Goal: Task Accomplishment & Management: Manage account settings

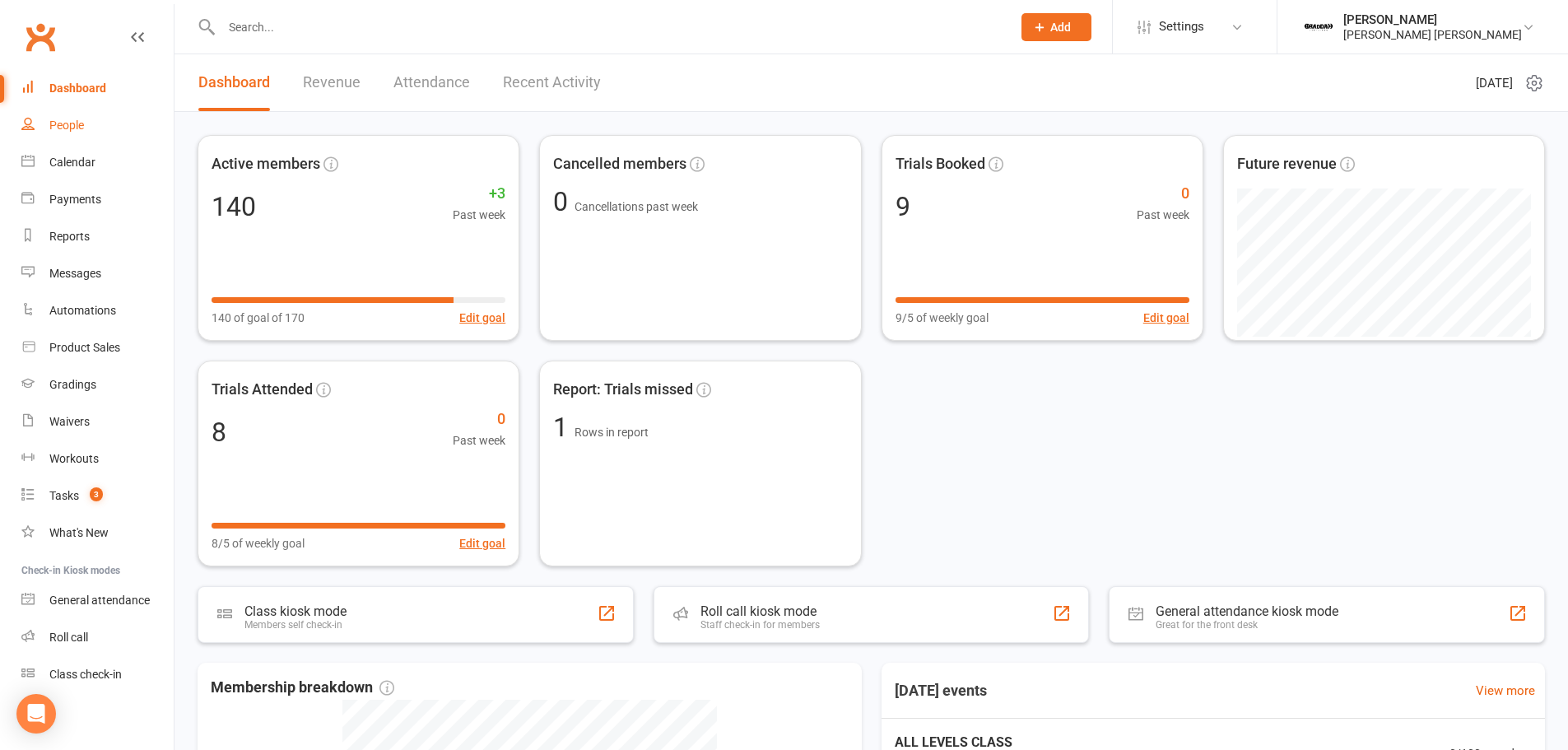
click at [64, 127] on div "People" at bounding box center [66, 126] width 34 height 14
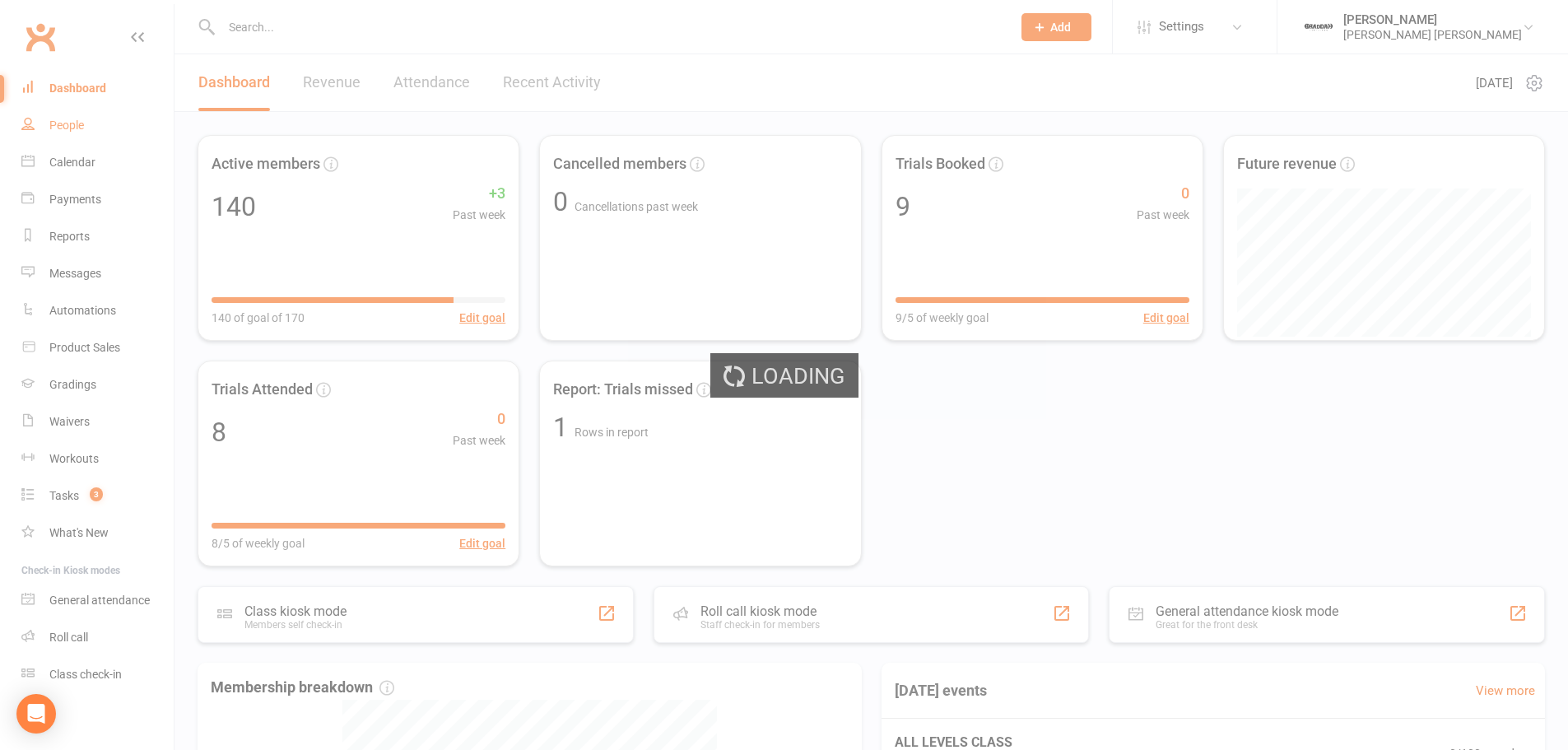
select select "100"
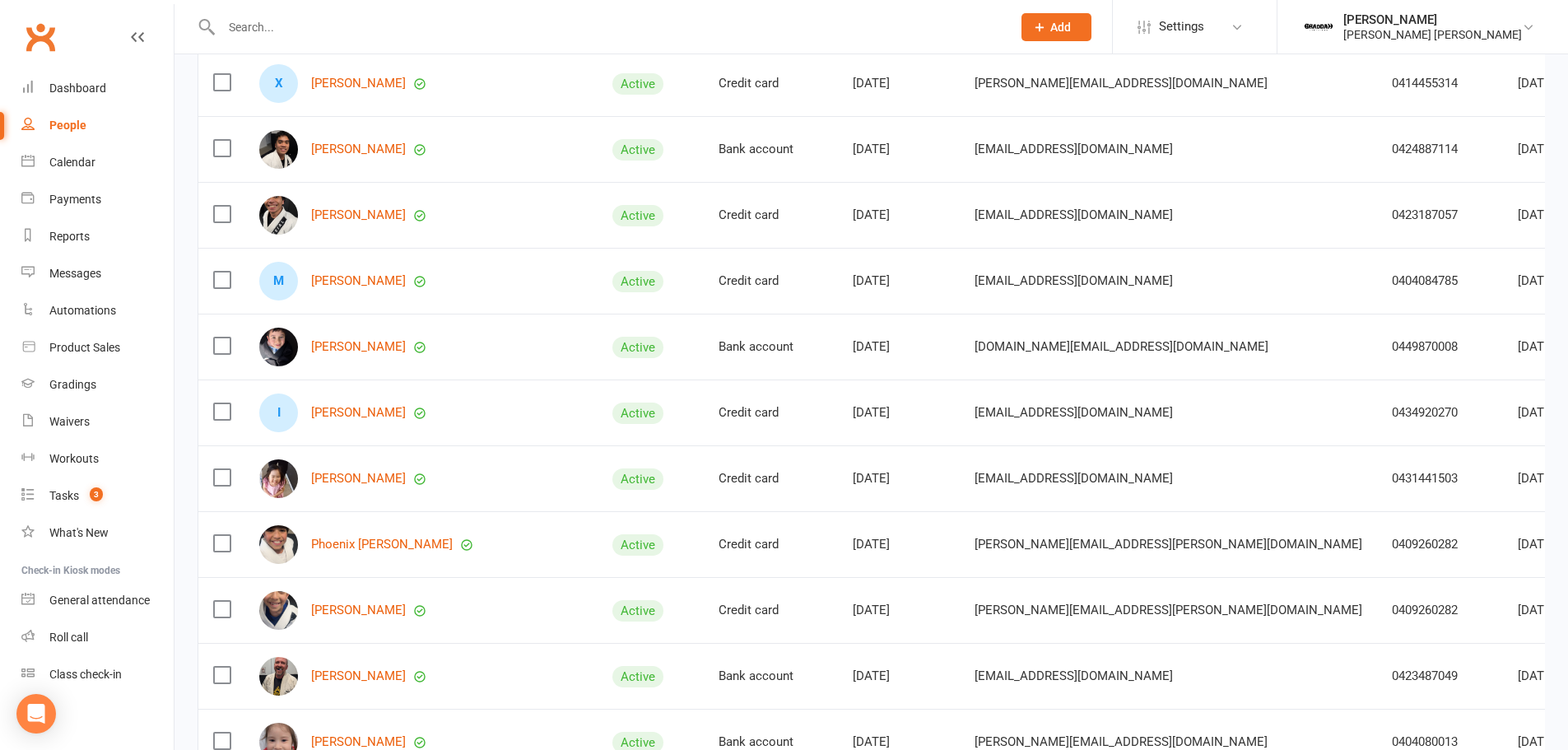
scroll to position [805, 0]
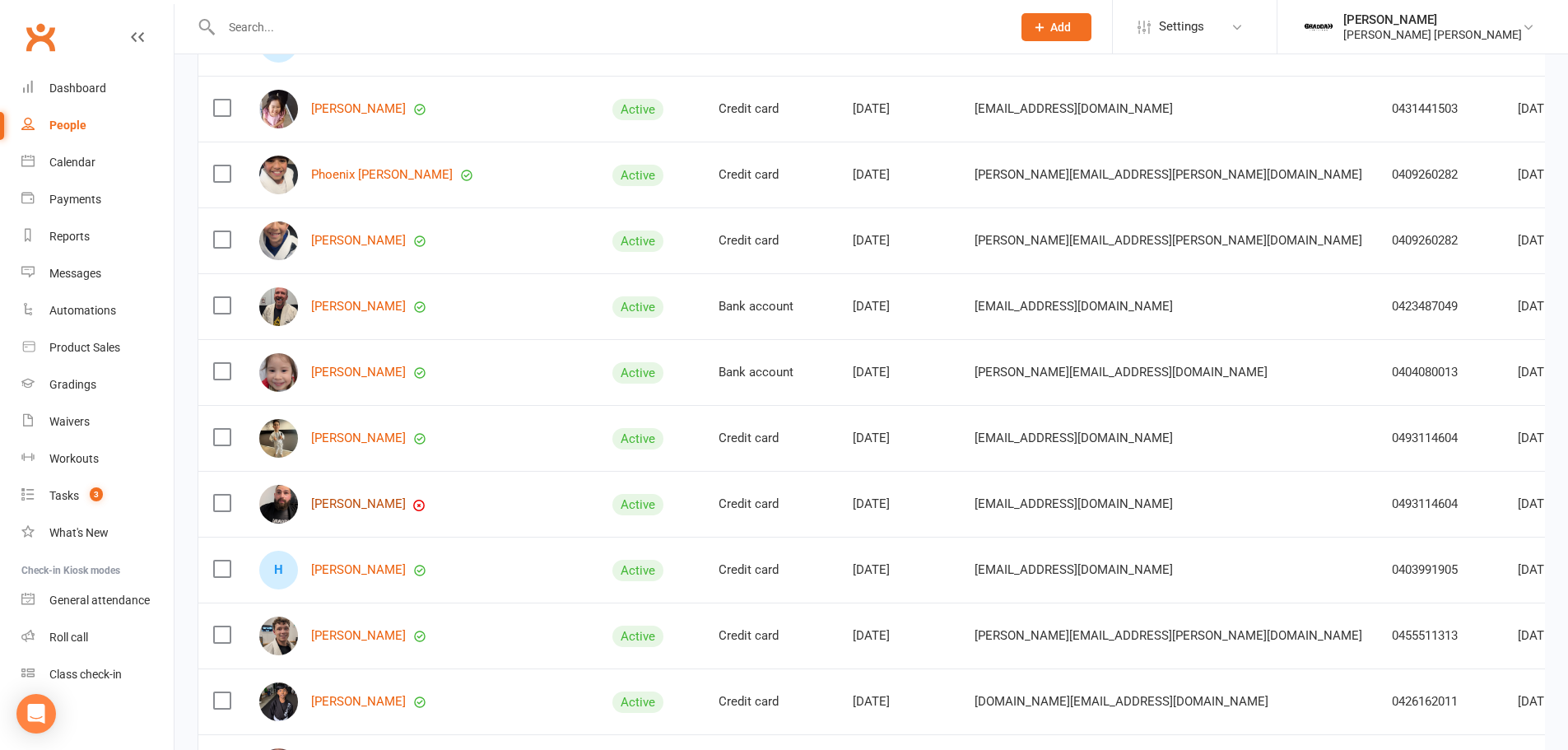
click at [349, 503] on link "[PERSON_NAME]" at bounding box center [358, 504] width 95 height 14
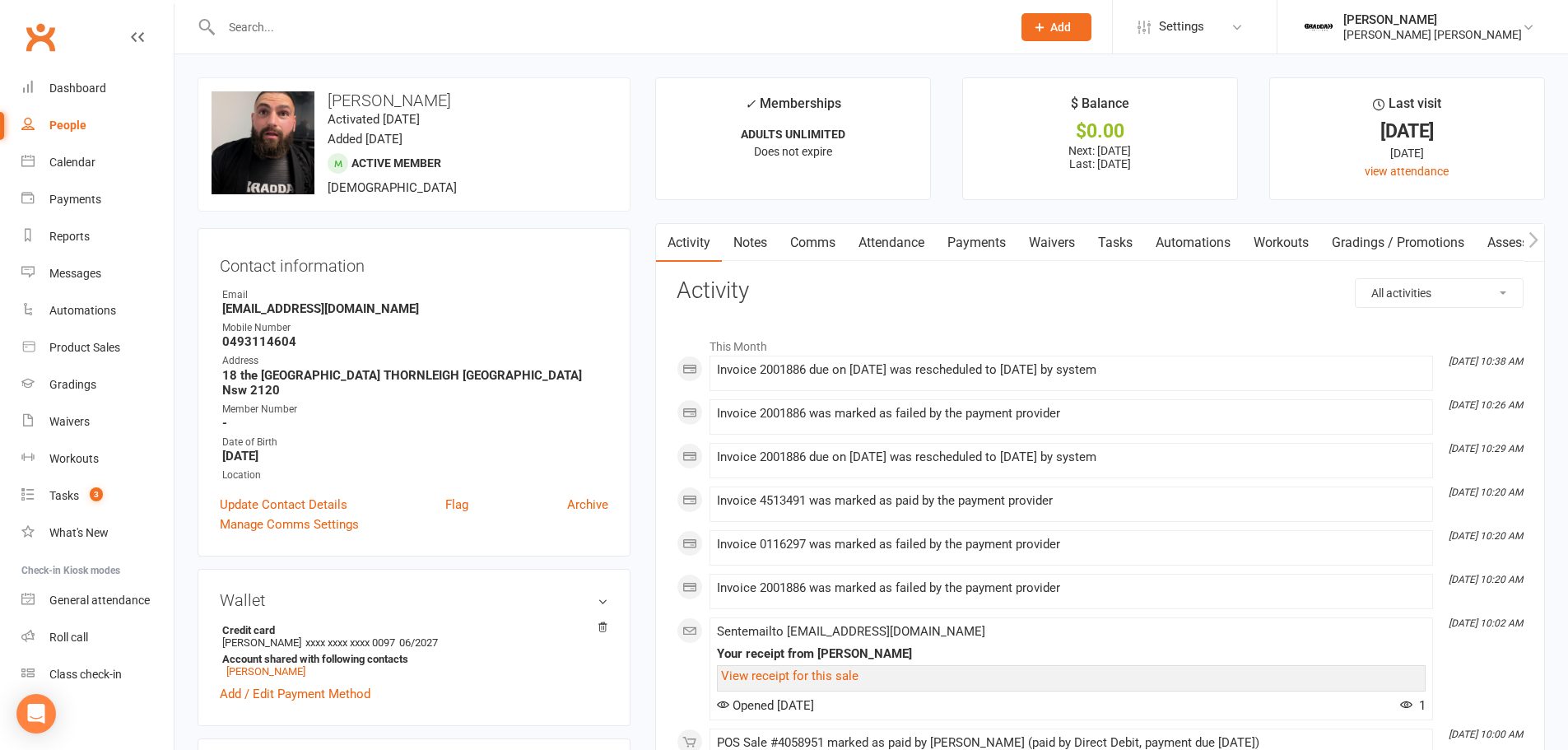
click at [975, 239] on link "Payments" at bounding box center [977, 243] width 82 height 38
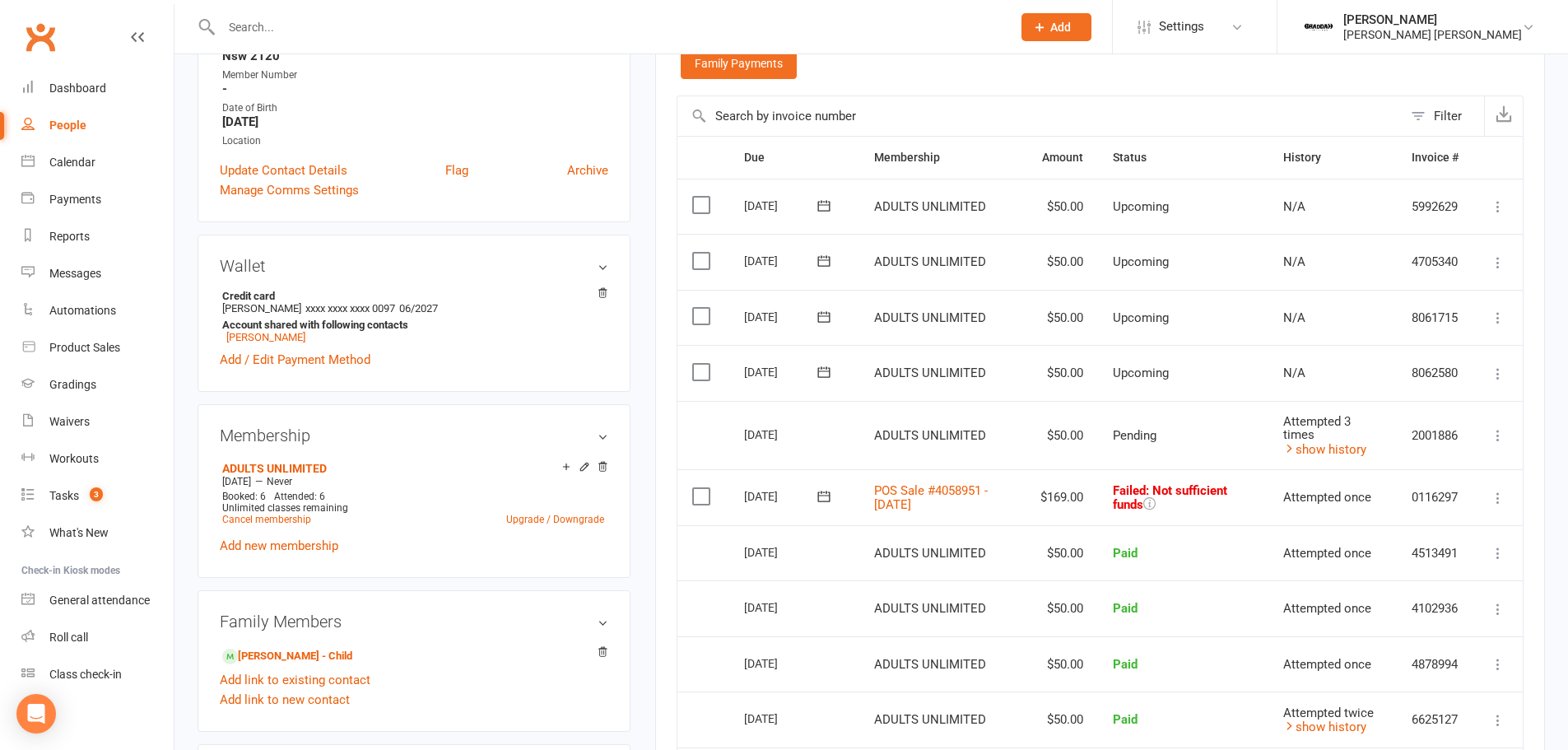
scroll to position [335, 0]
click at [1497, 494] on icon at bounding box center [1498, 496] width 17 height 17
click at [1392, 731] on link "Retry now" at bounding box center [1424, 727] width 165 height 33
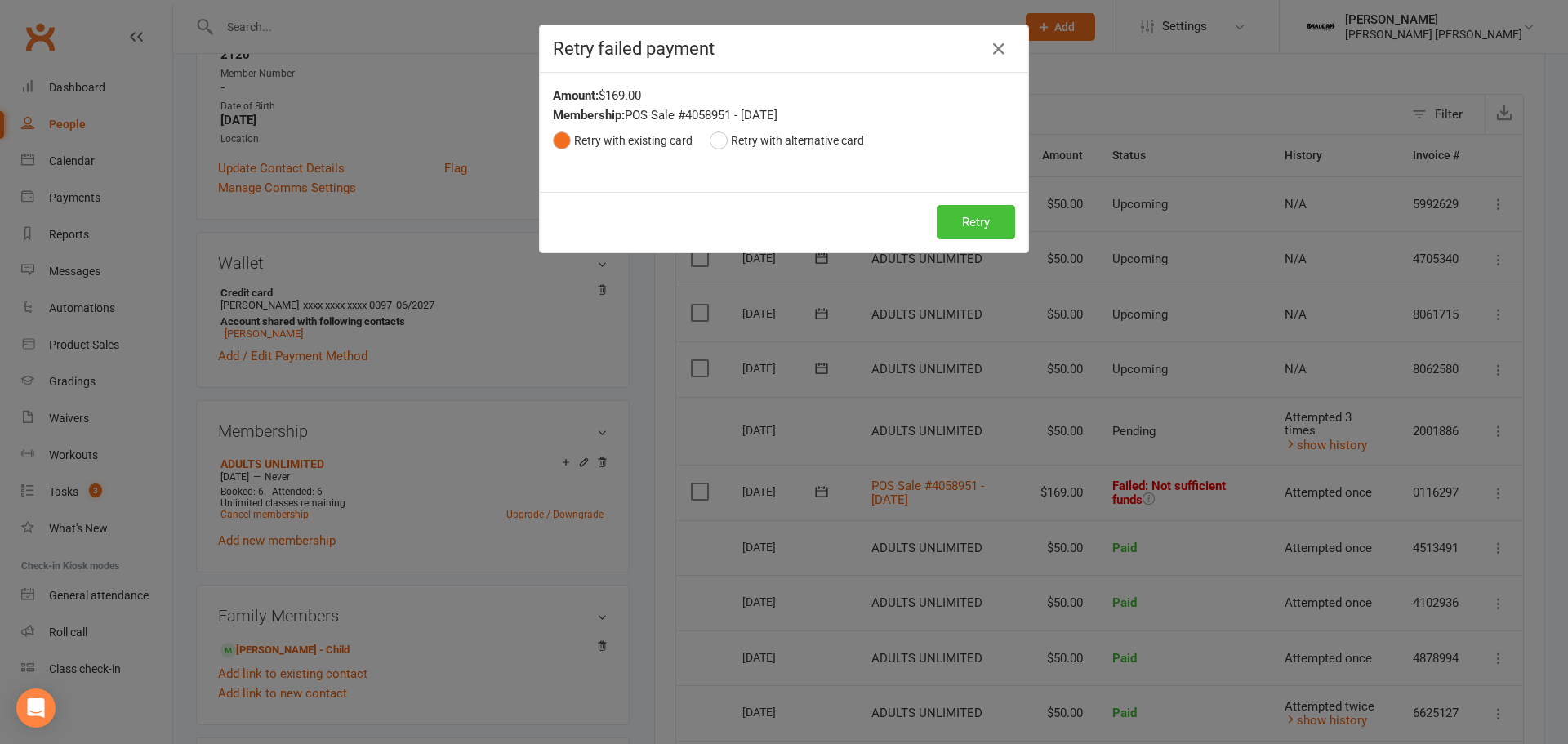
click at [961, 221] on button "Retry" at bounding box center [976, 222] width 78 height 34
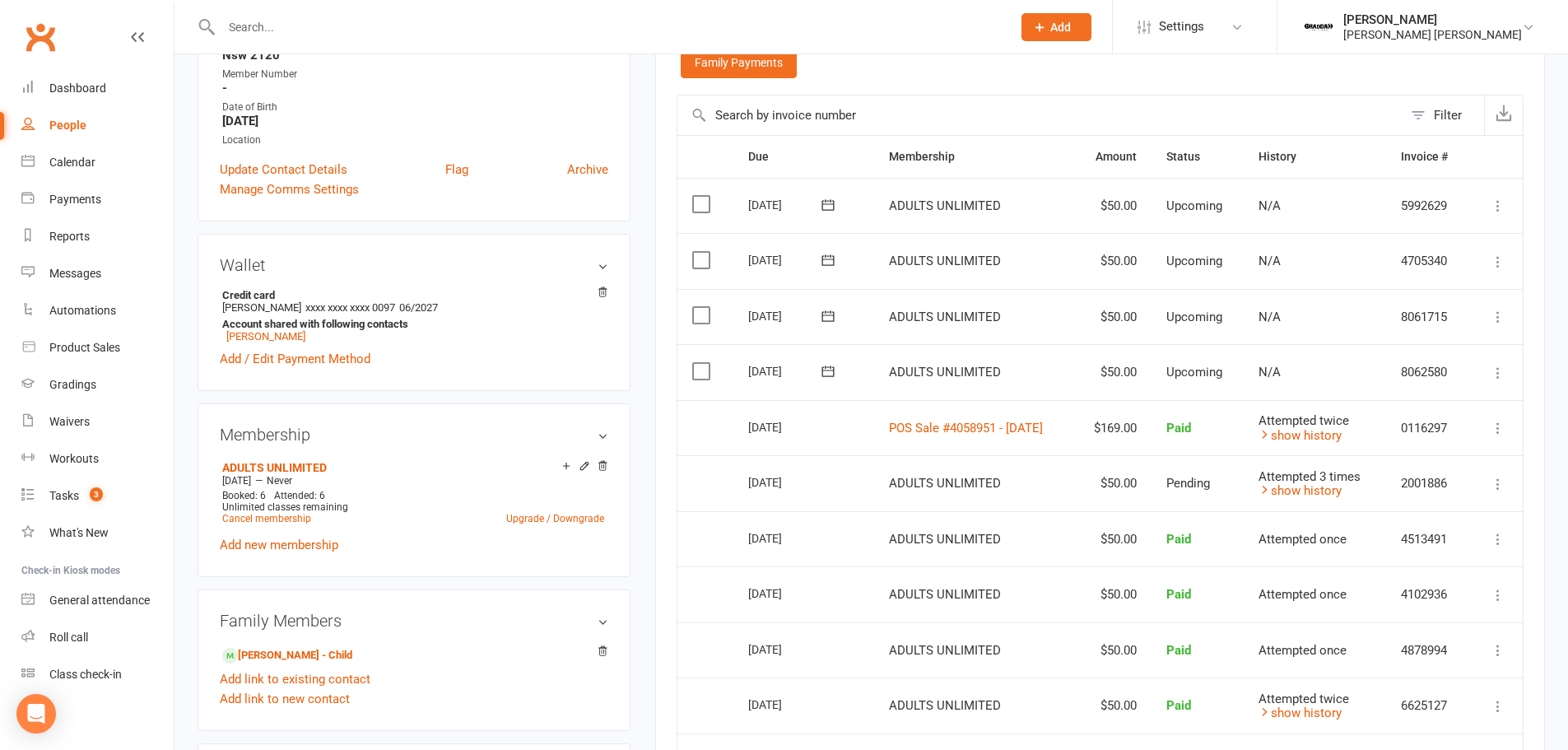
click at [94, 68] on div "Clubworx" at bounding box center [87, 47] width 174 height 60
click at [90, 99] on link "Dashboard" at bounding box center [98, 89] width 152 height 37
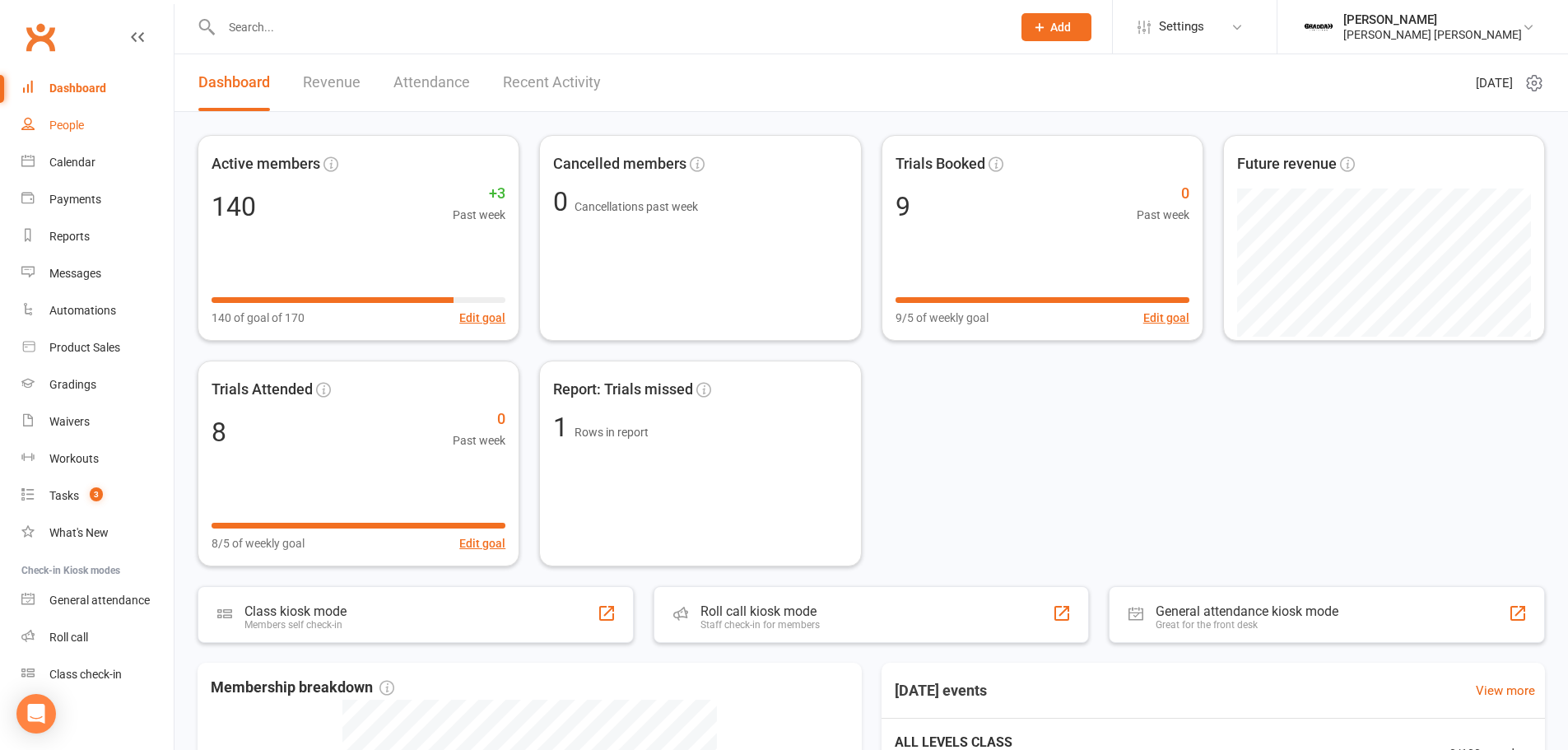
click at [78, 118] on link "People" at bounding box center [98, 126] width 152 height 37
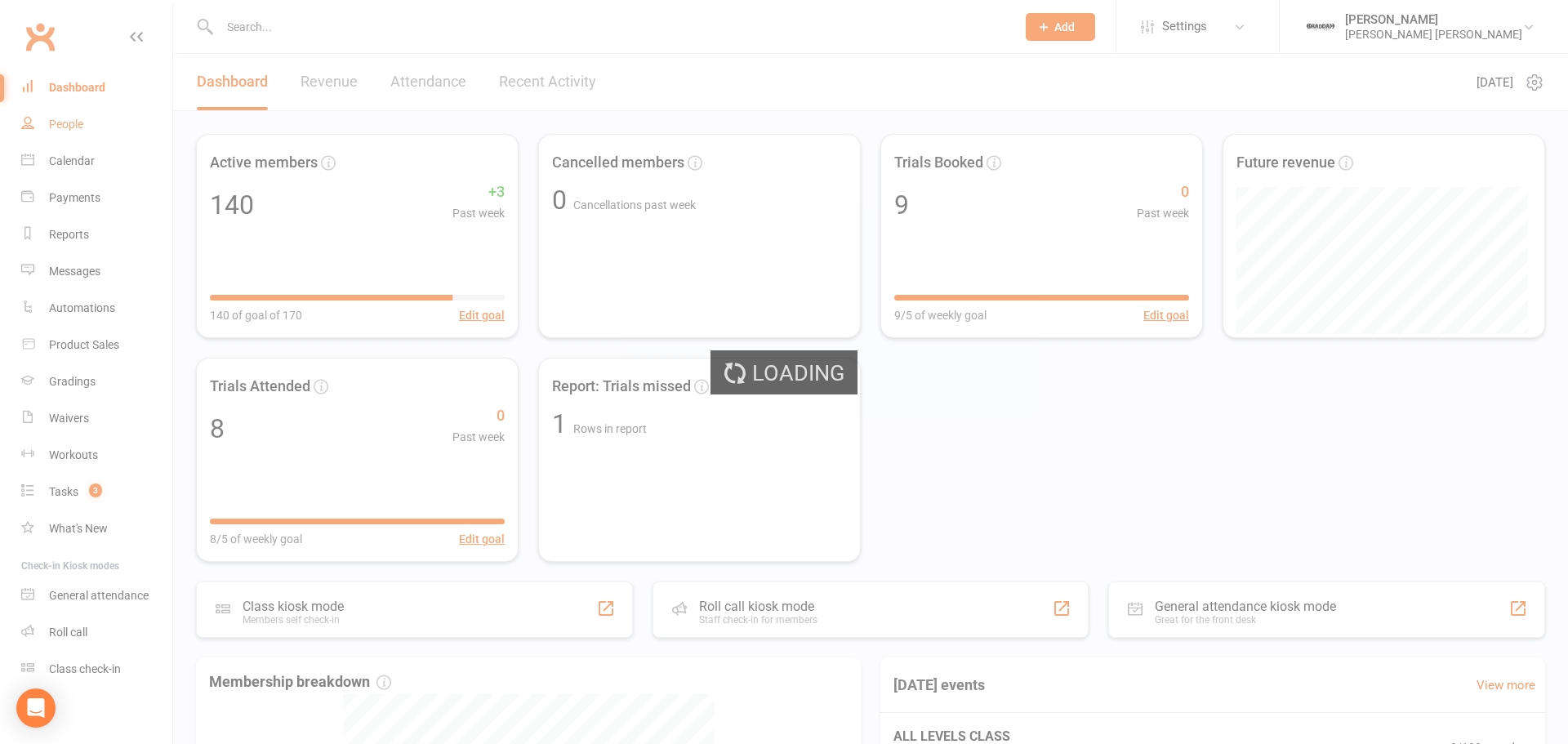
select select "100"
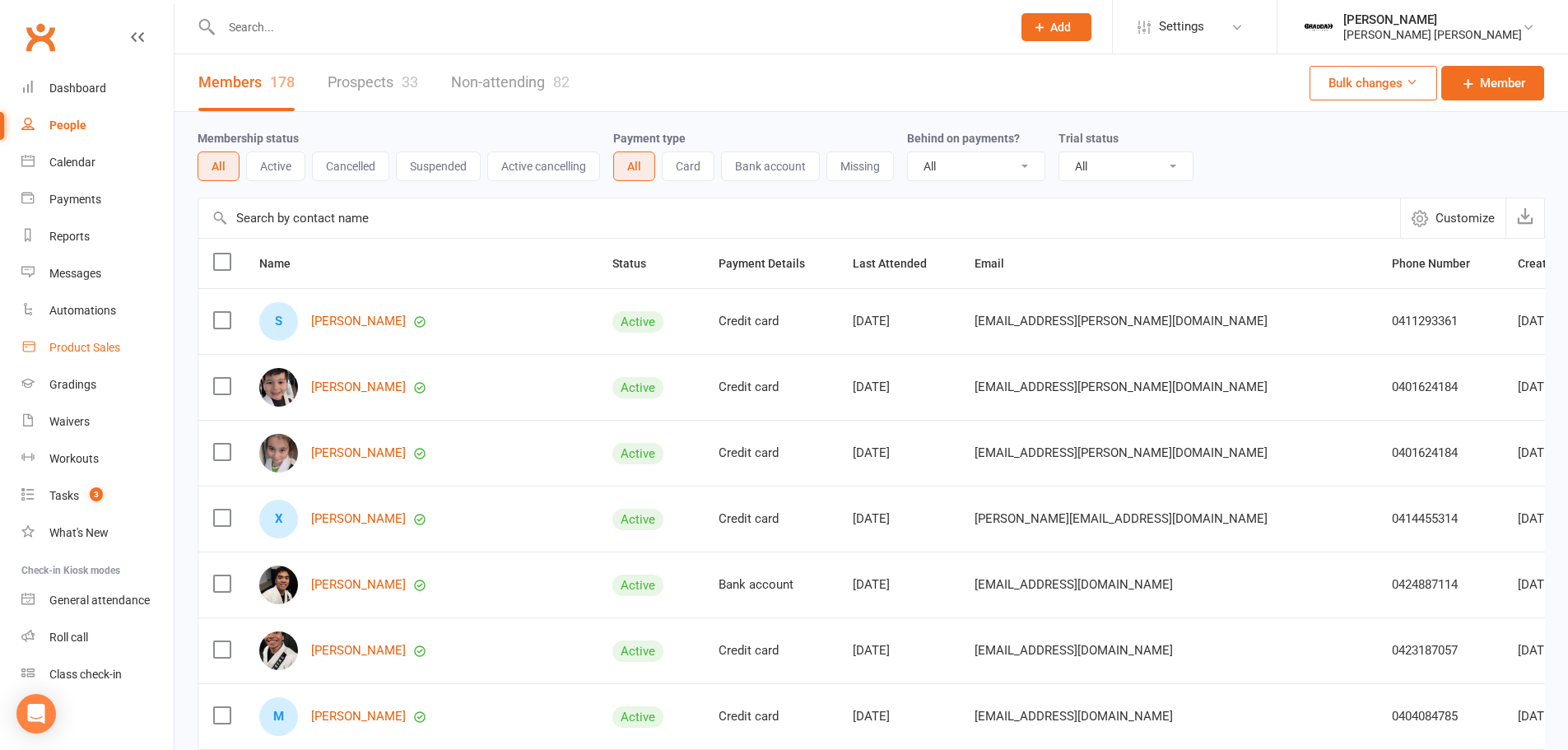
click at [77, 351] on div "Product Sales" at bounding box center [85, 347] width 71 height 14
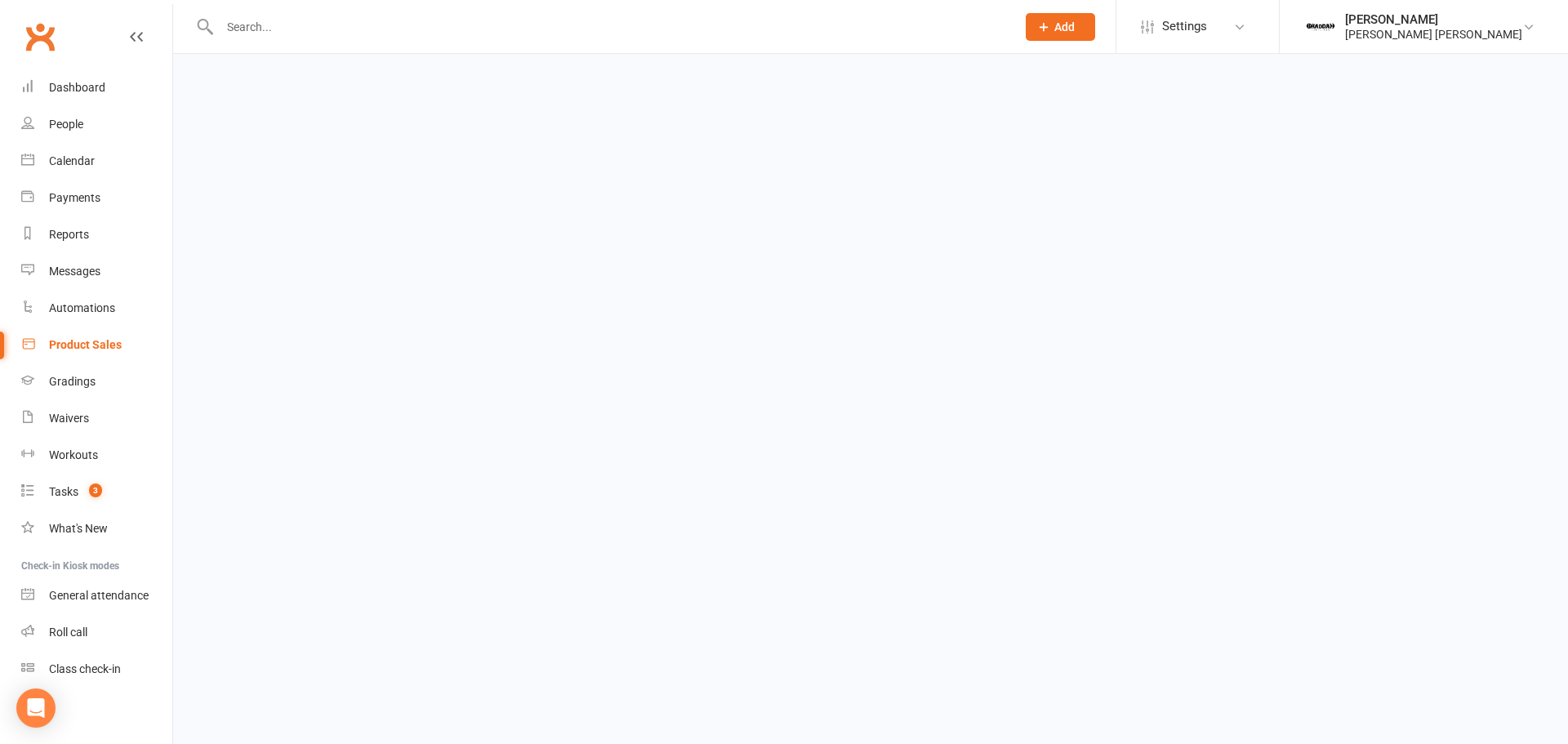
select select "50"
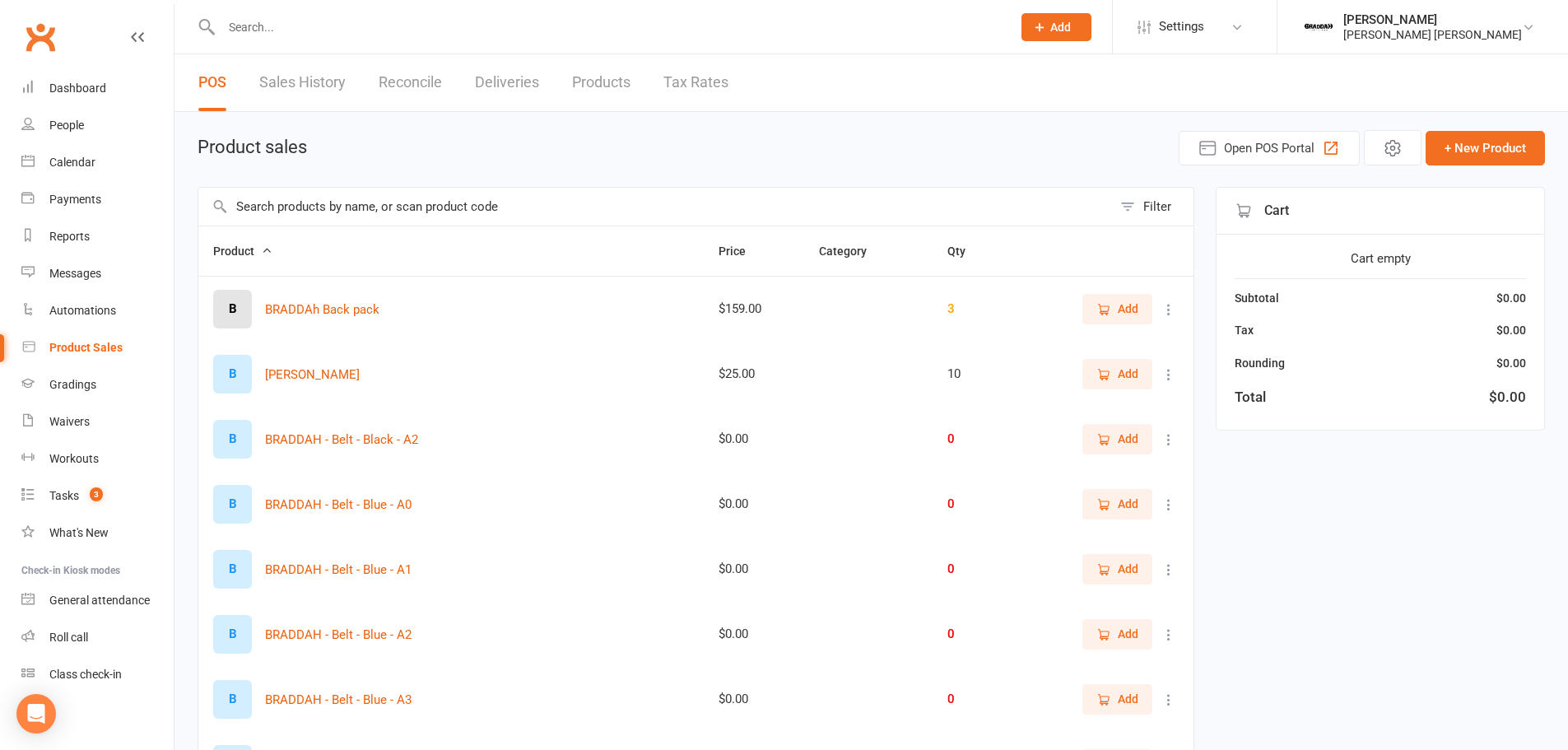
click at [340, 82] on link "Sales History" at bounding box center [302, 83] width 87 height 57
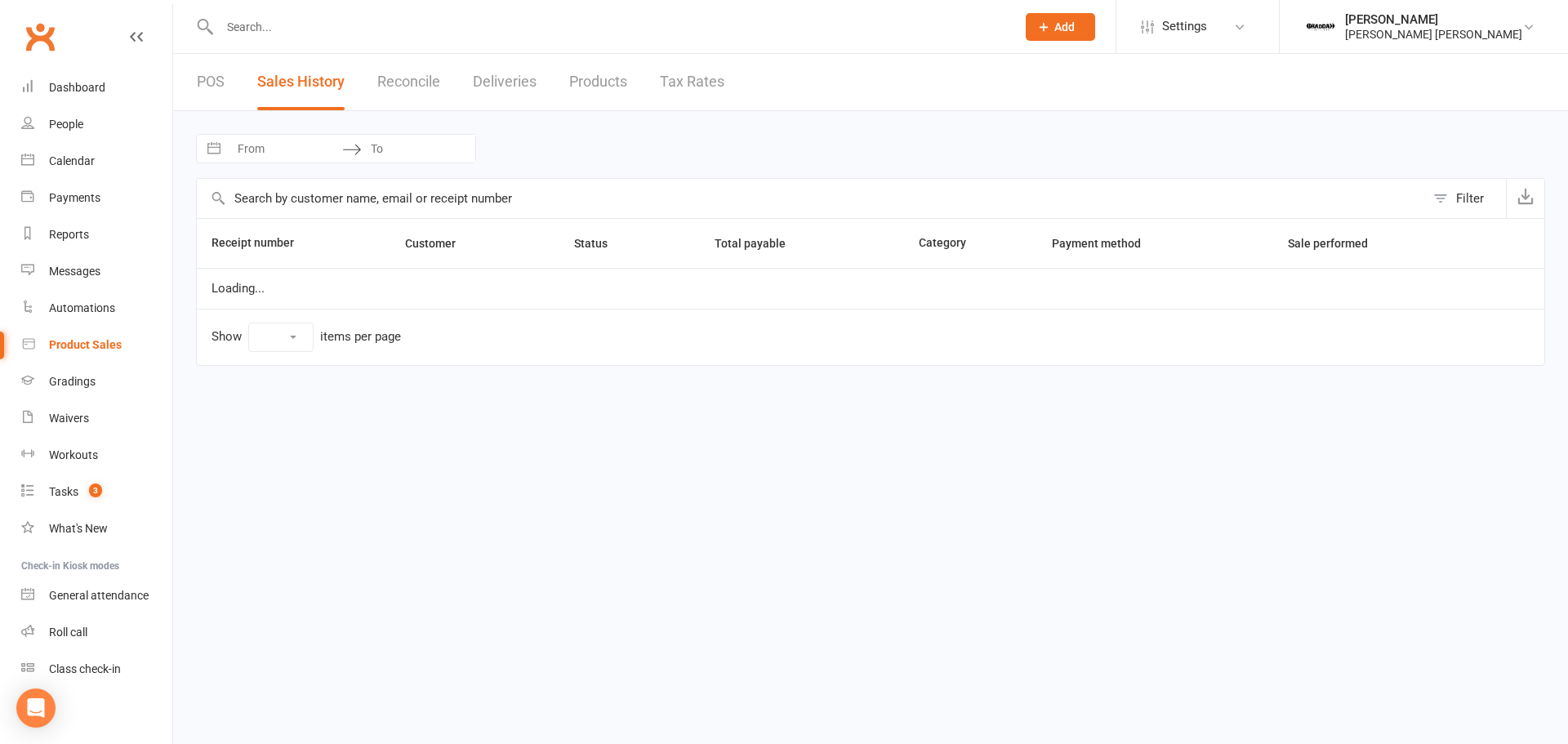
select select "25"
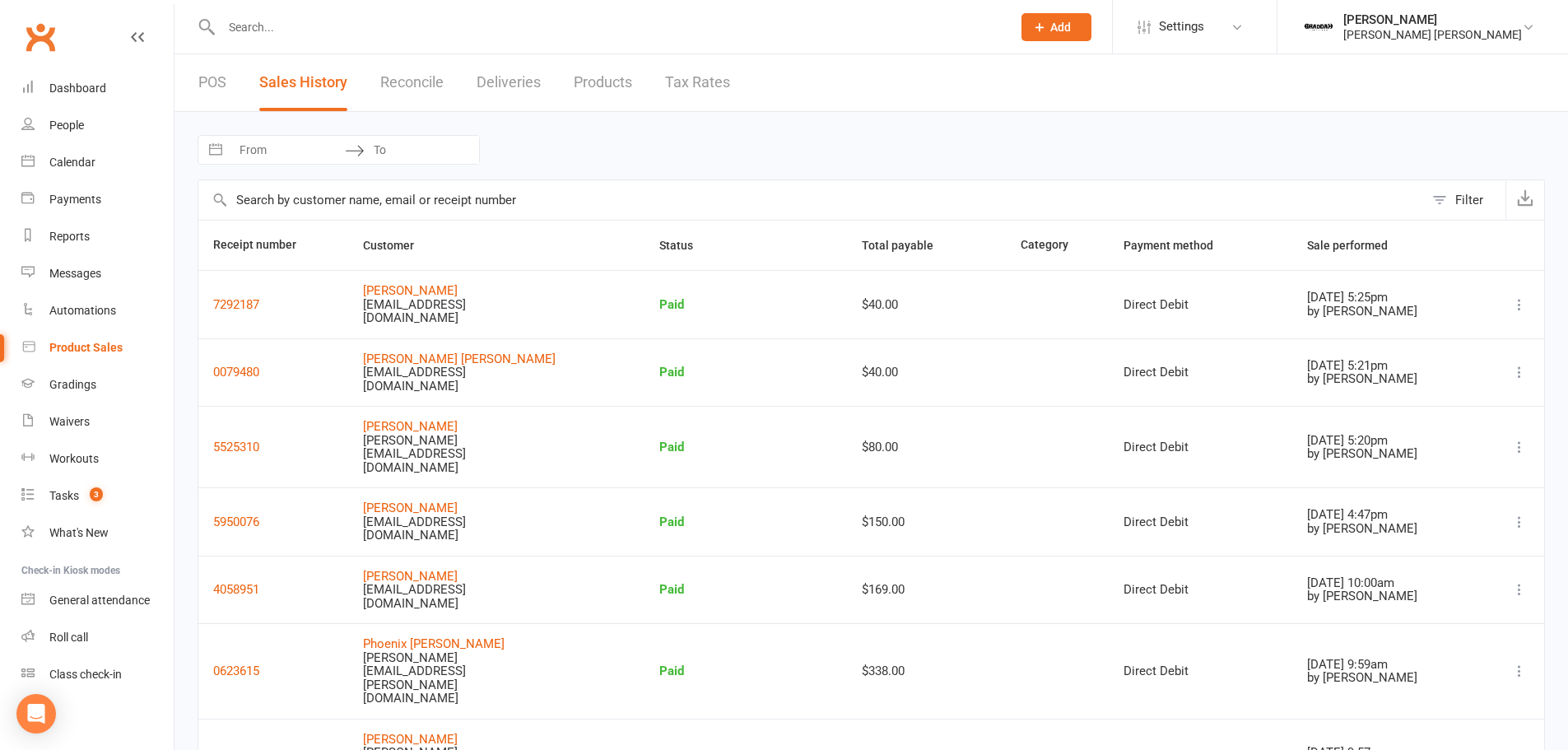
click at [229, 94] on div "POS Sales History Reconcile Deliveries Products Tax Rates" at bounding box center [464, 83] width 579 height 57
click at [218, 88] on link "POS" at bounding box center [212, 83] width 28 height 57
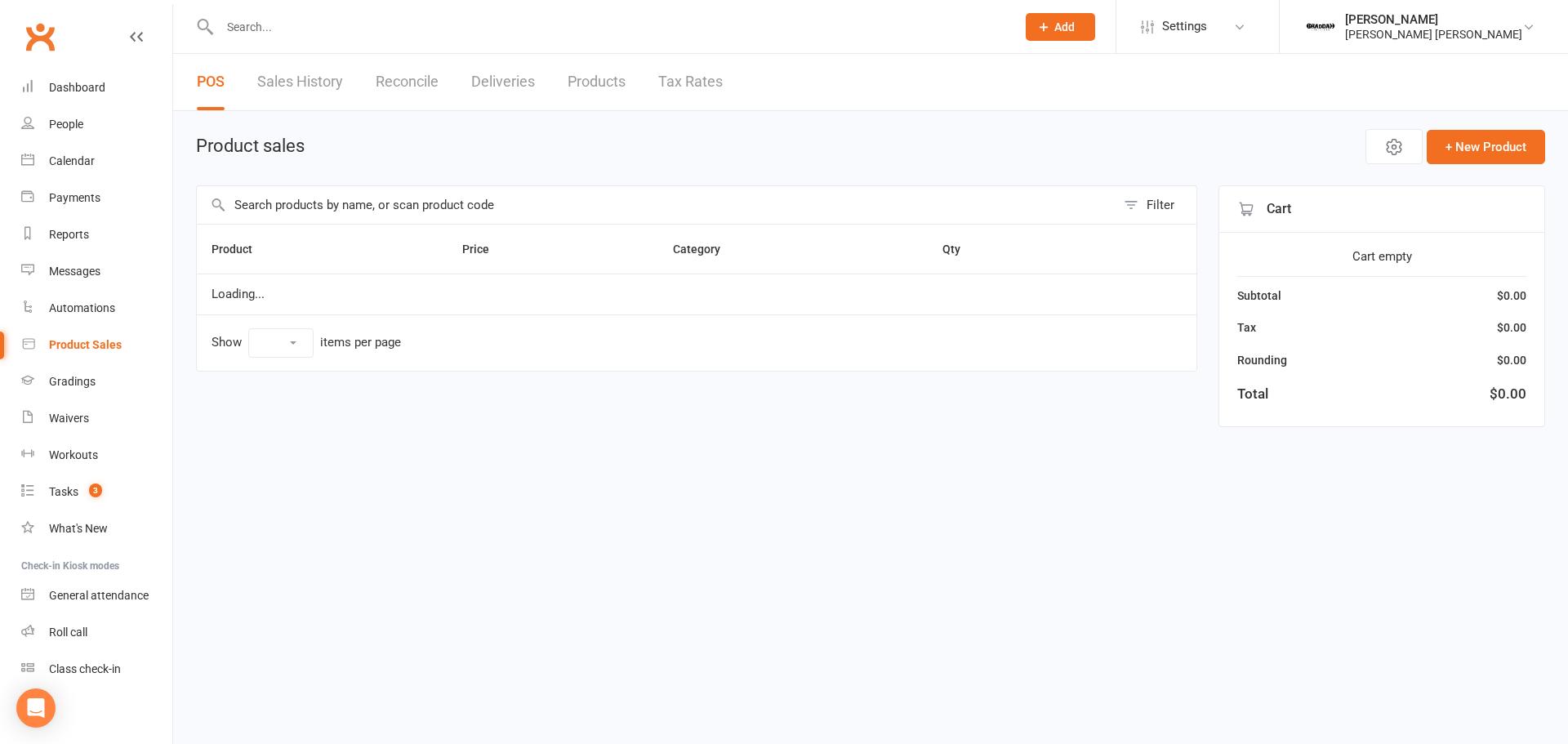
select select "50"
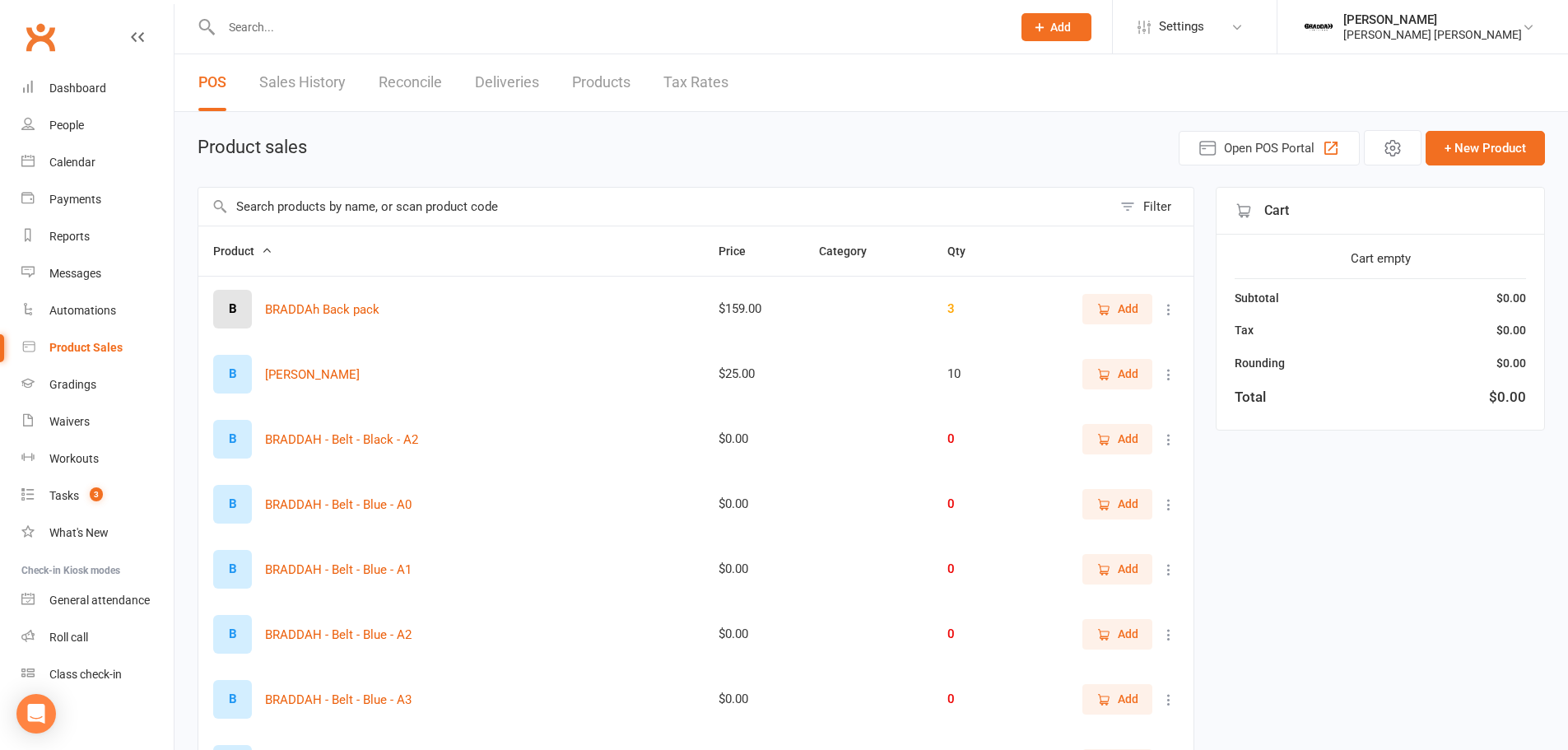
click at [291, 192] on input "text" at bounding box center [654, 206] width 914 height 38
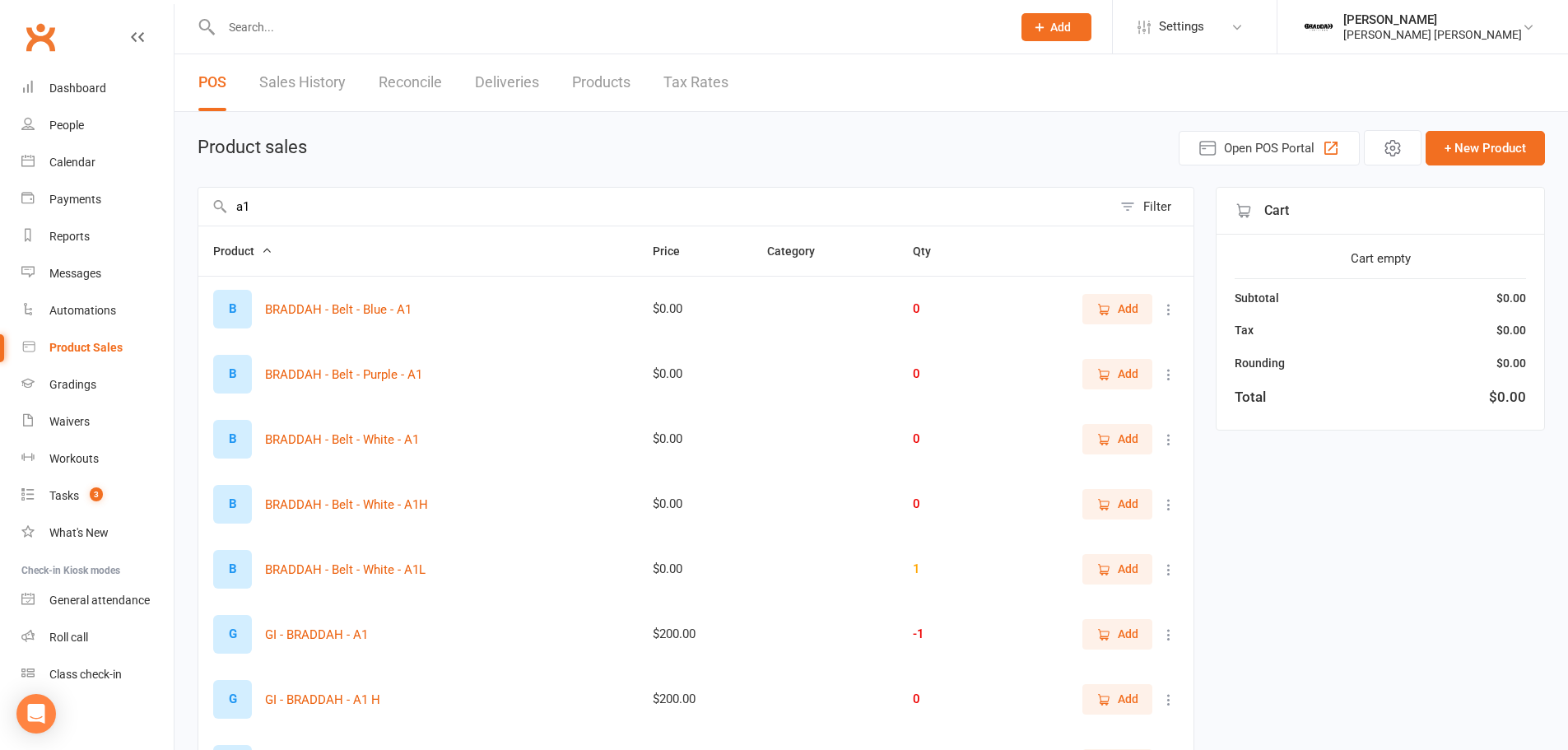
type input "a1"
click at [1114, 645] on button "Add" at bounding box center [1117, 634] width 70 height 29
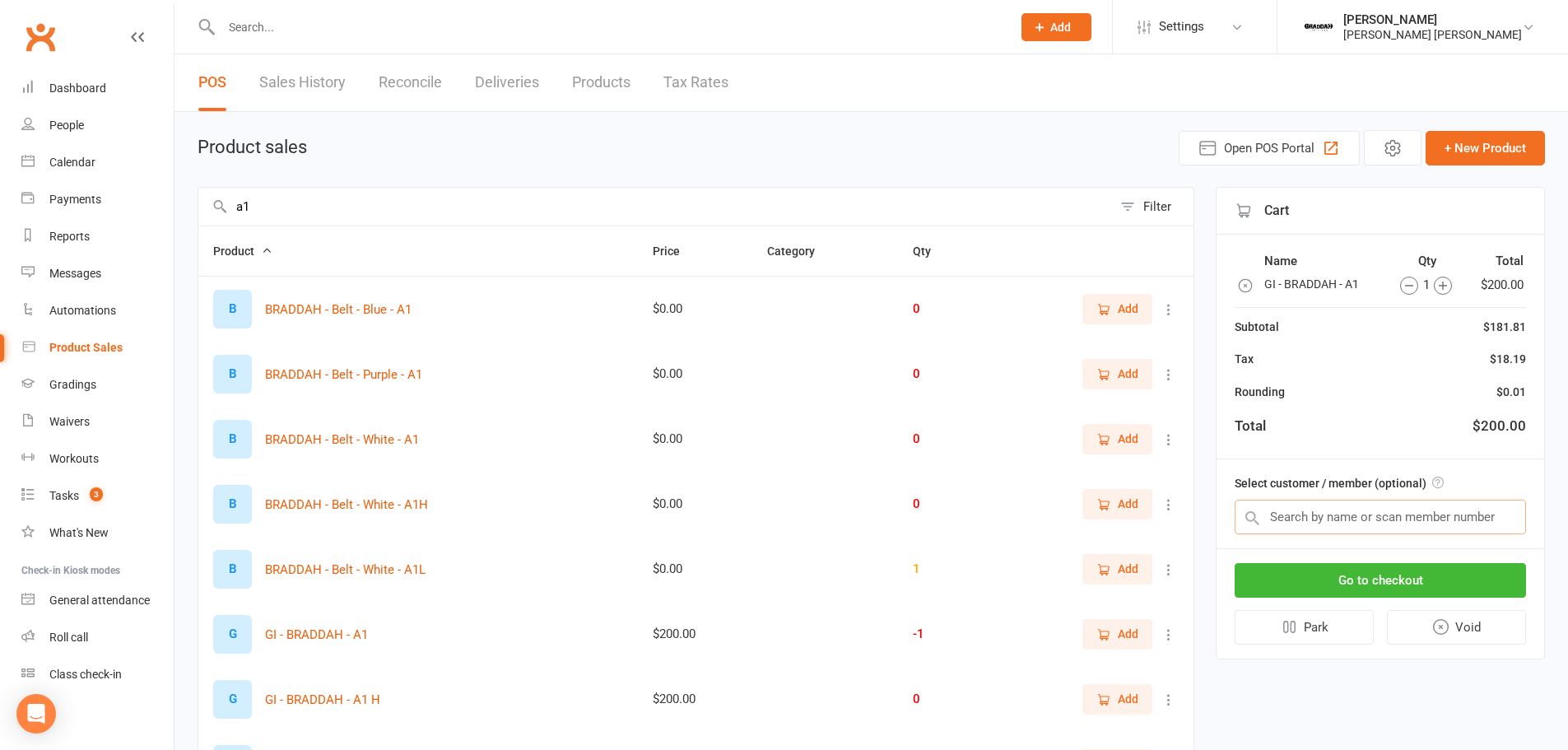
click at [1313, 506] on input "text" at bounding box center [1380, 516] width 292 height 34
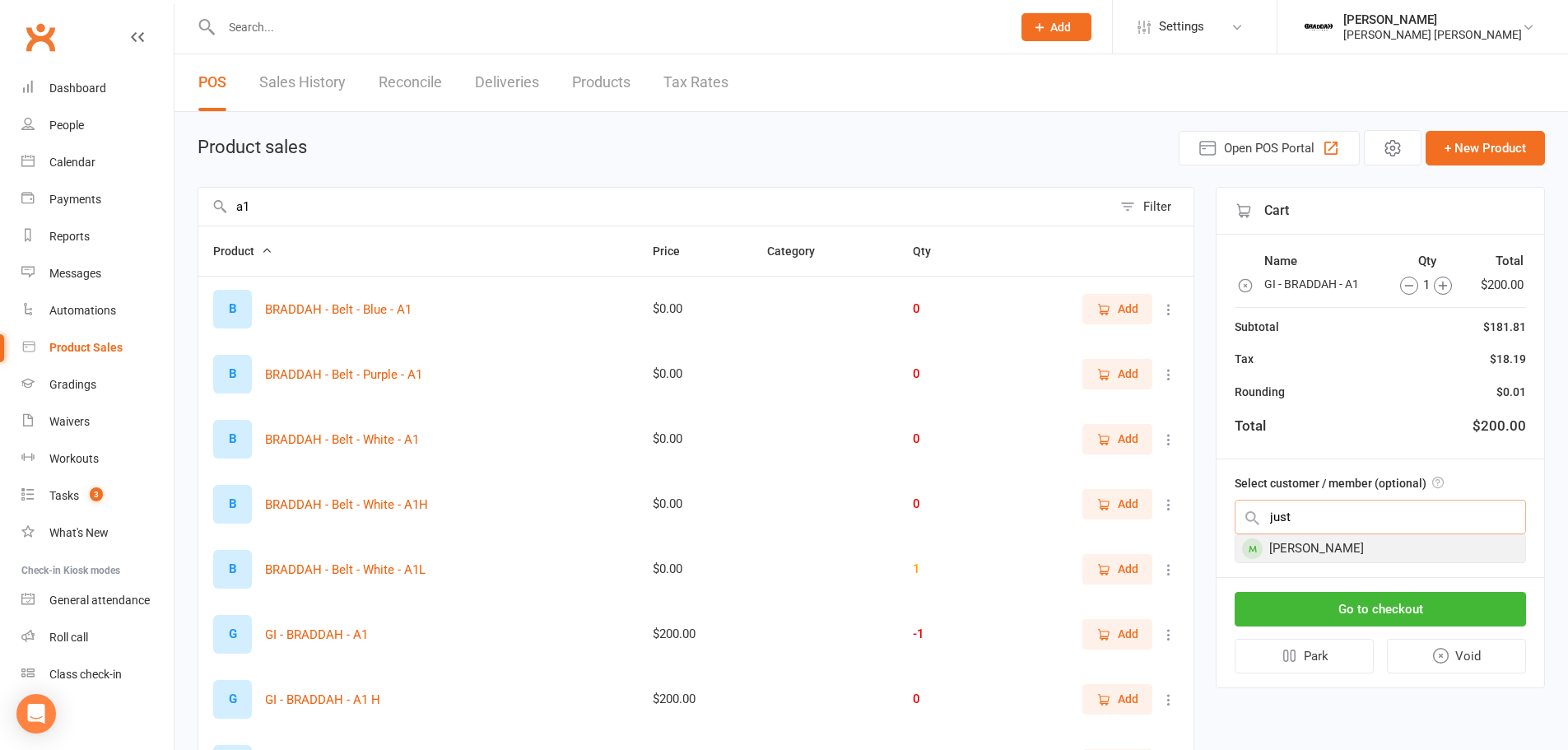
type input "just"
click at [1315, 543] on div "[PERSON_NAME]" at bounding box center [1380, 549] width 290 height 27
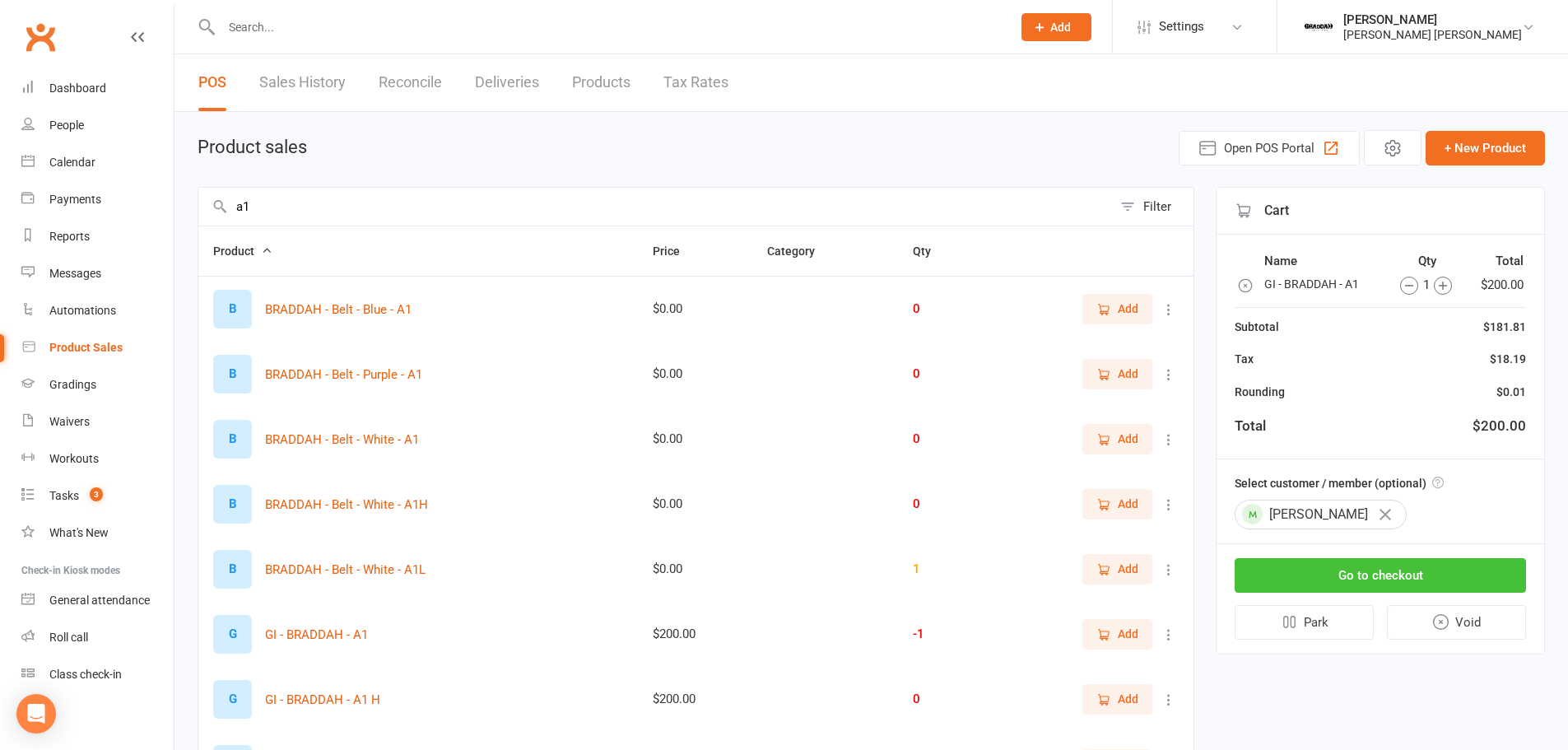
click at [1313, 572] on button "Go to checkout" at bounding box center [1380, 574] width 292 height 34
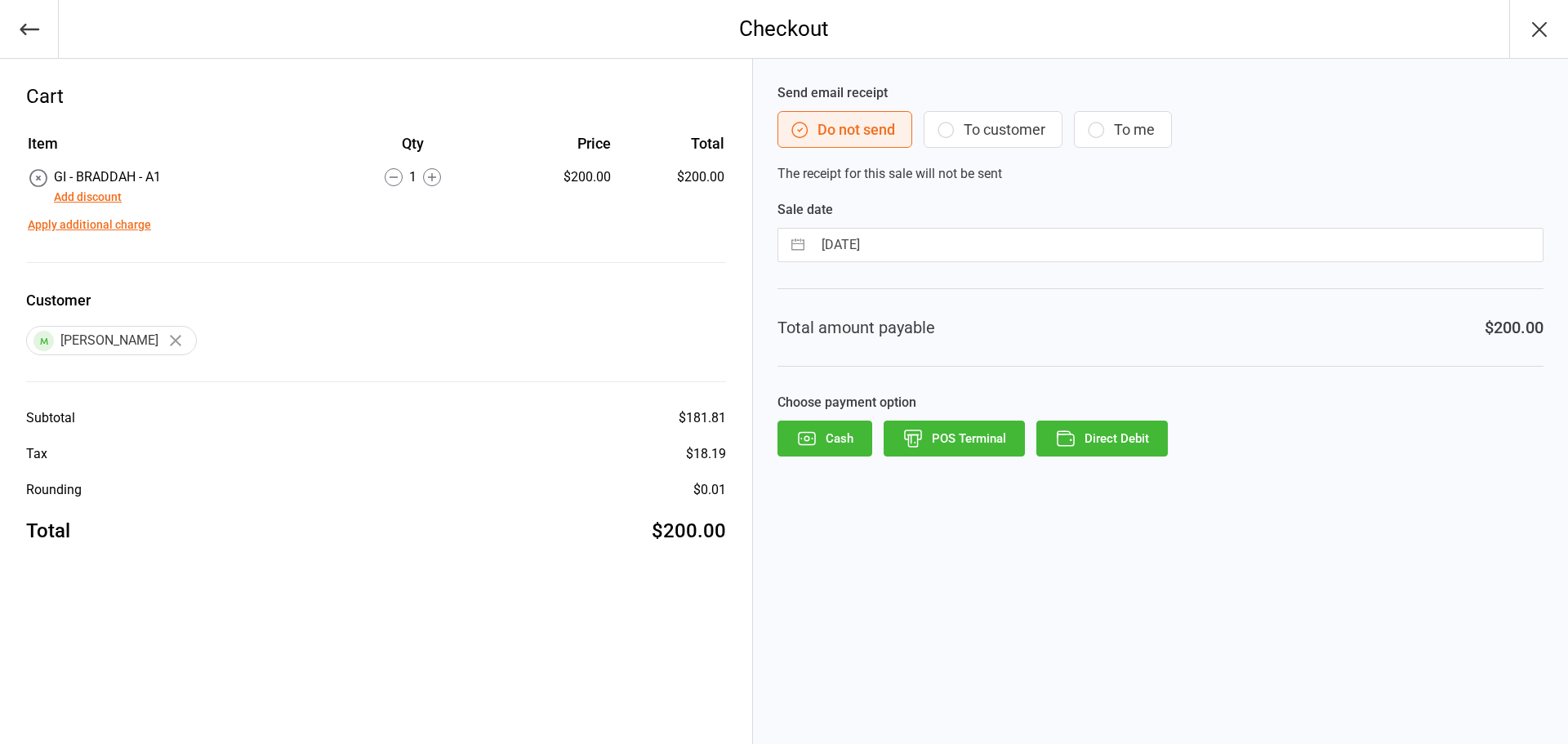
click at [122, 191] on div "Add discount" at bounding box center [107, 196] width 107 height 19
click at [112, 196] on button "Add discount" at bounding box center [88, 197] width 68 height 17
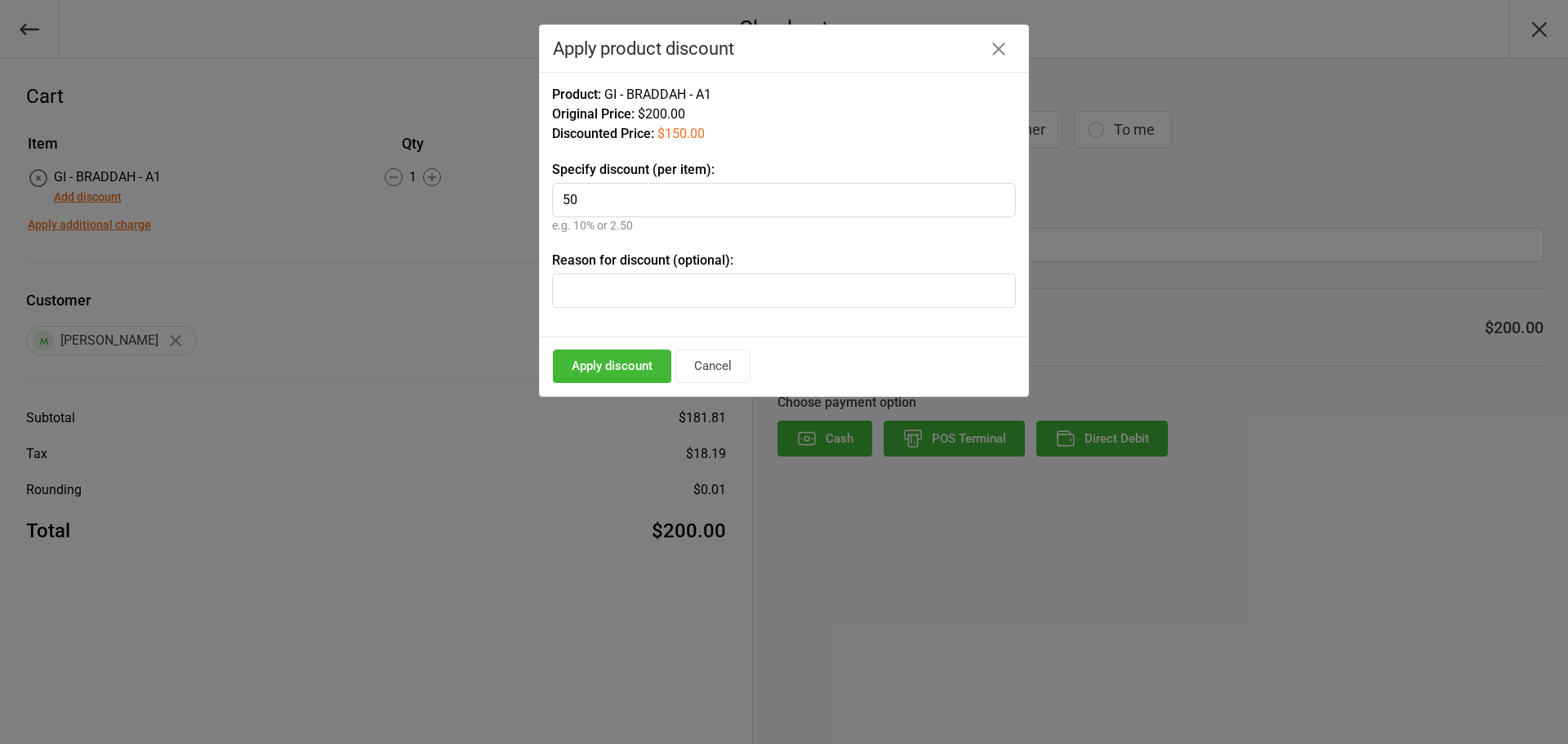
type input "50"
click at [618, 366] on button "Apply discount" at bounding box center [612, 366] width 118 height 34
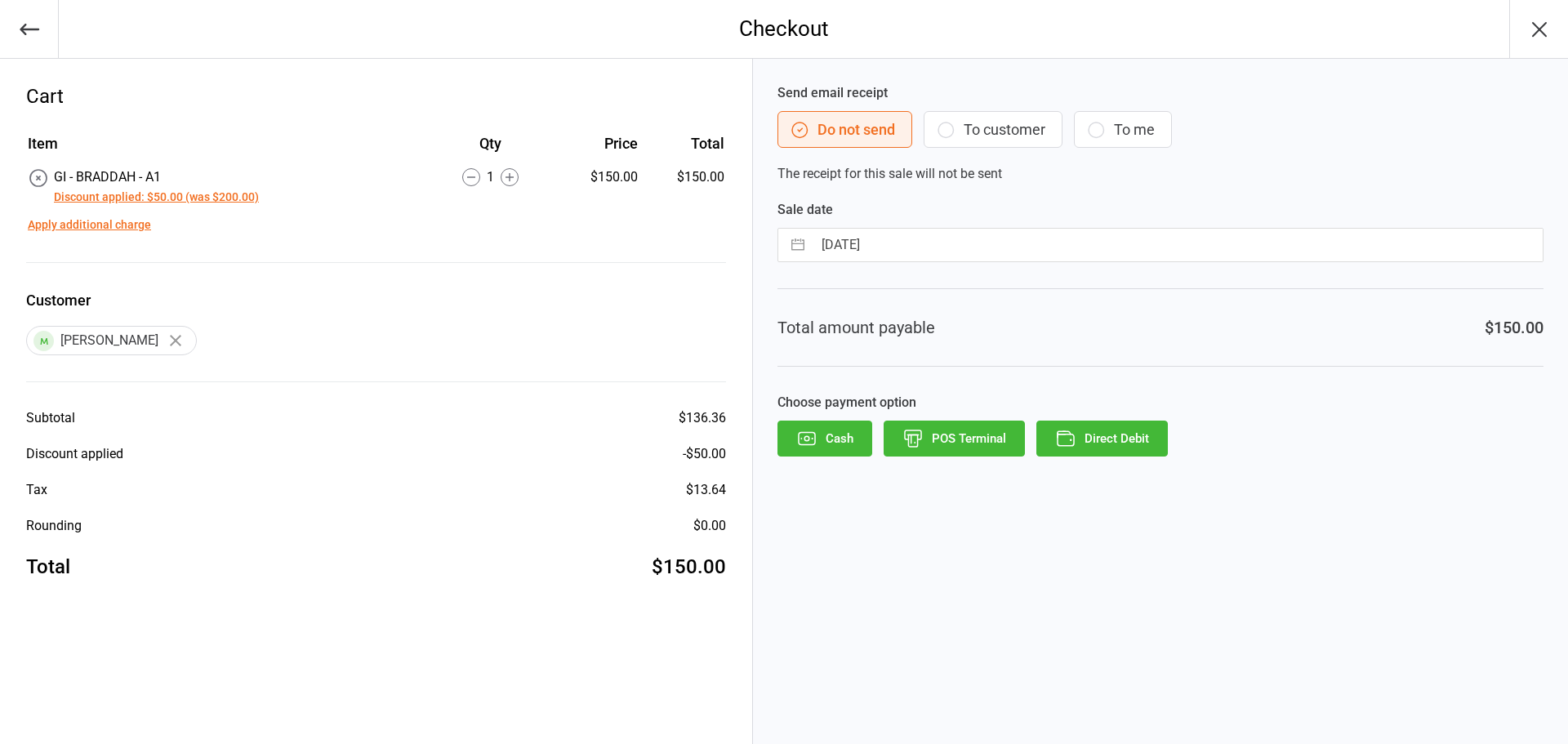
click at [1098, 451] on button "Direct Debit" at bounding box center [1102, 438] width 132 height 36
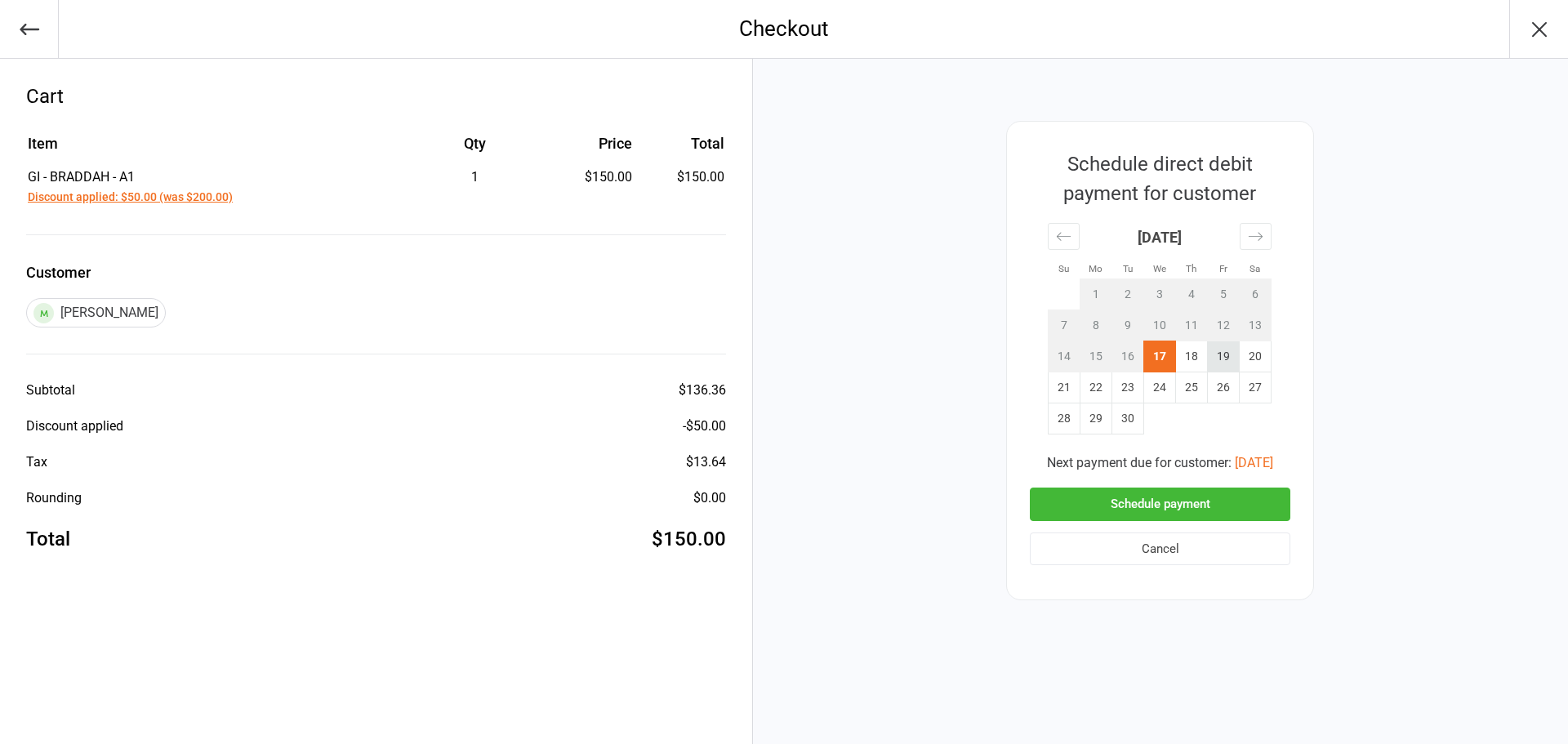
click at [1228, 360] on td "19" at bounding box center [1223, 357] width 32 height 31
click at [1121, 501] on button "Schedule payment" at bounding box center [1160, 504] width 260 height 34
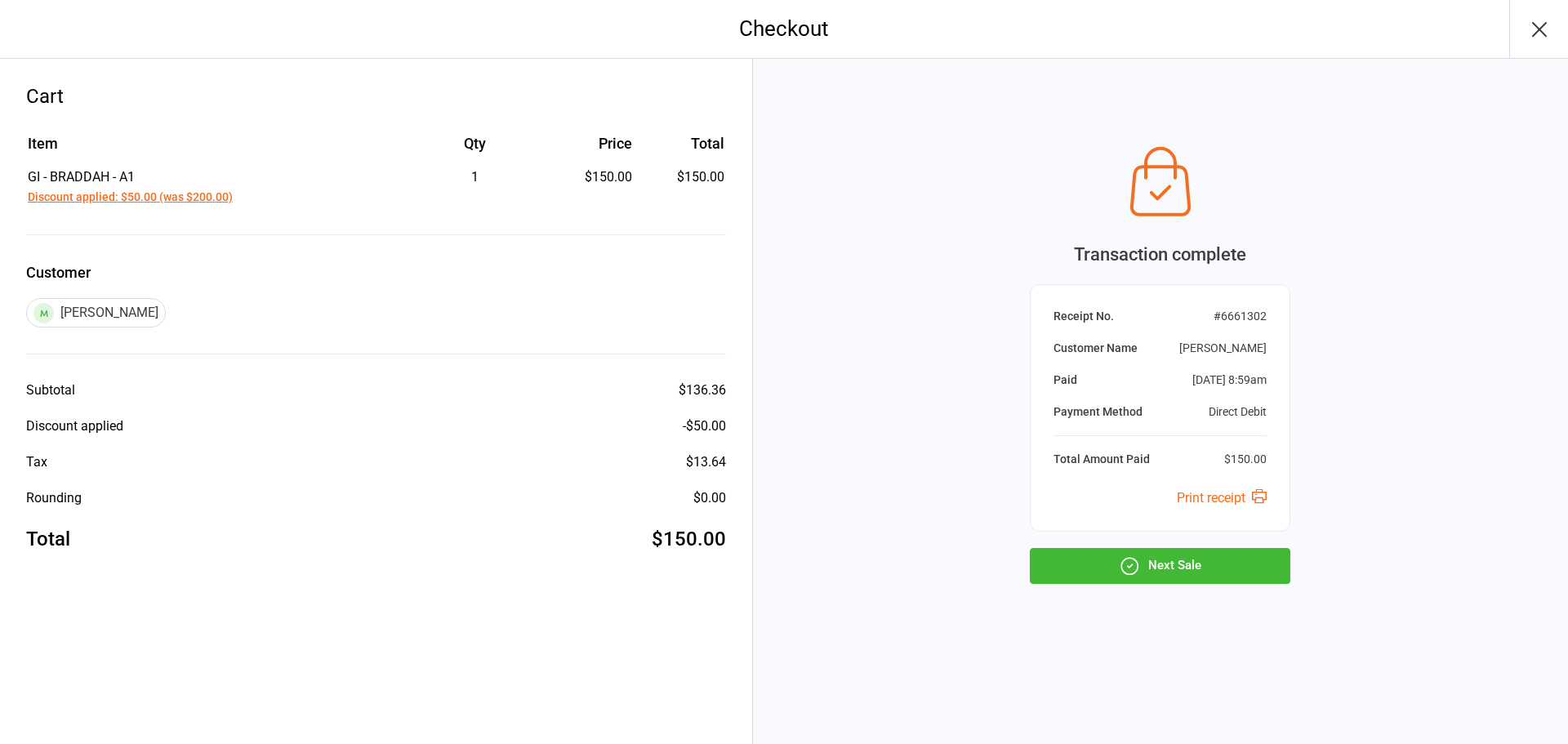
click at [1122, 555] on icon "button" at bounding box center [1130, 566] width 21 height 21
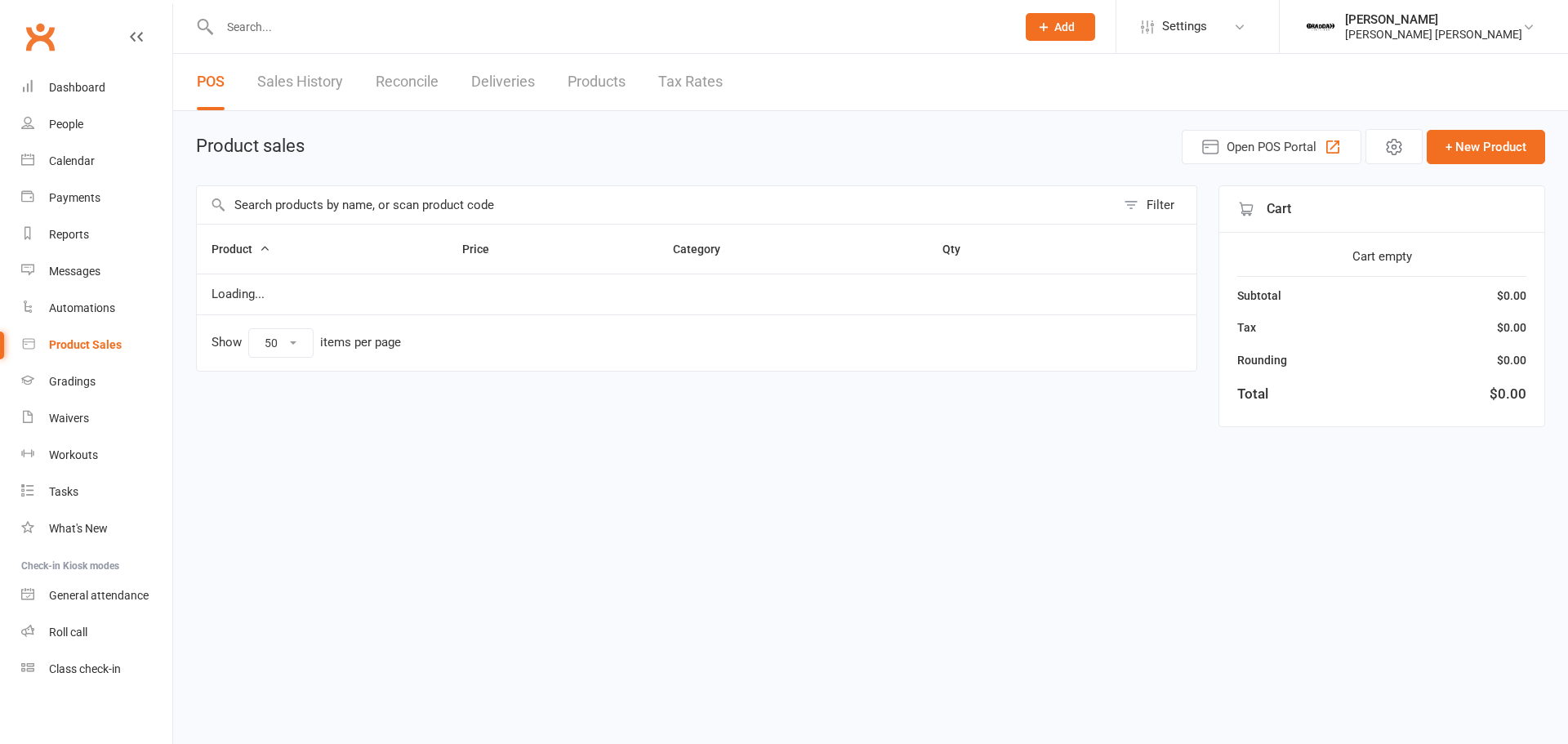
select select "50"
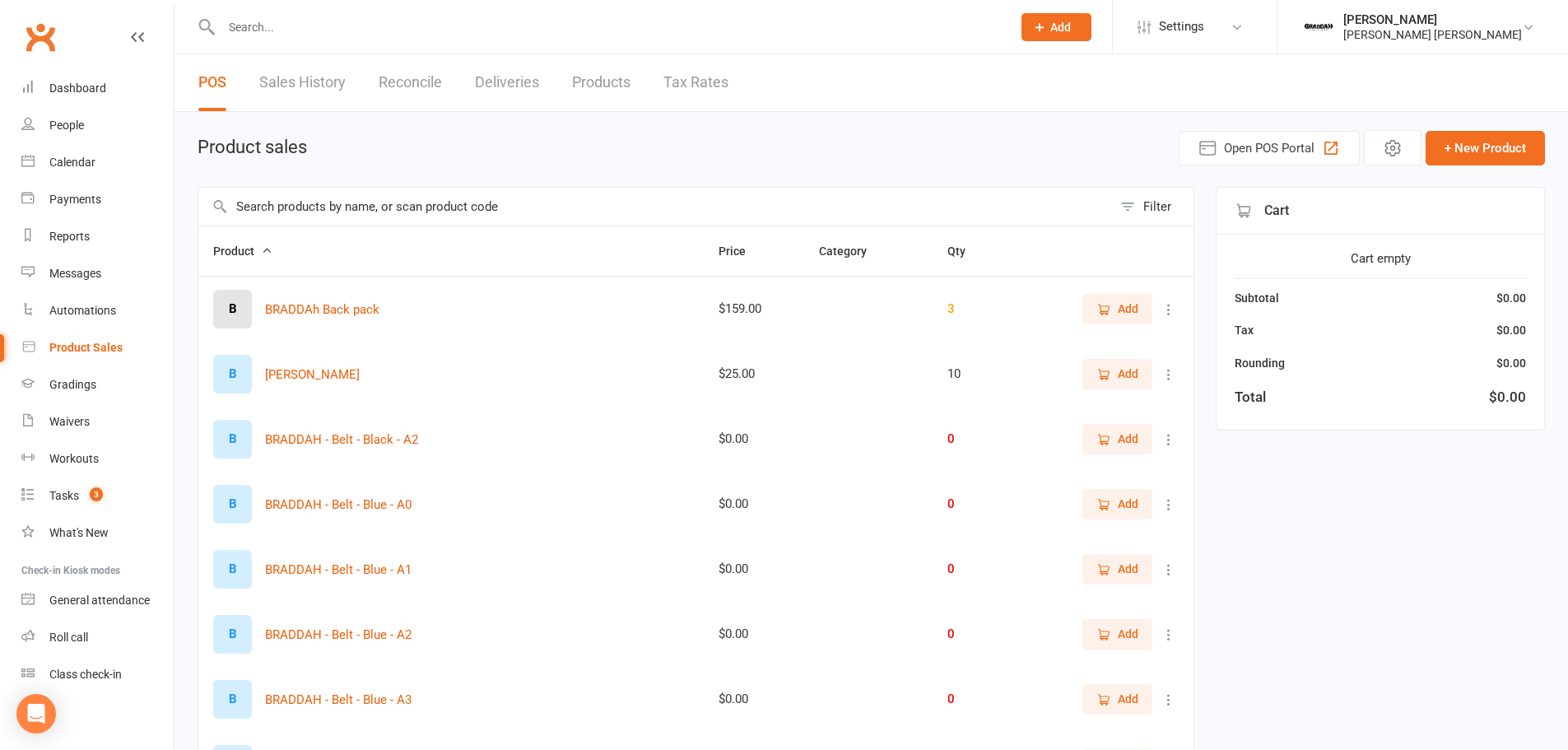
click at [271, 196] on input "text" at bounding box center [654, 206] width 914 height 38
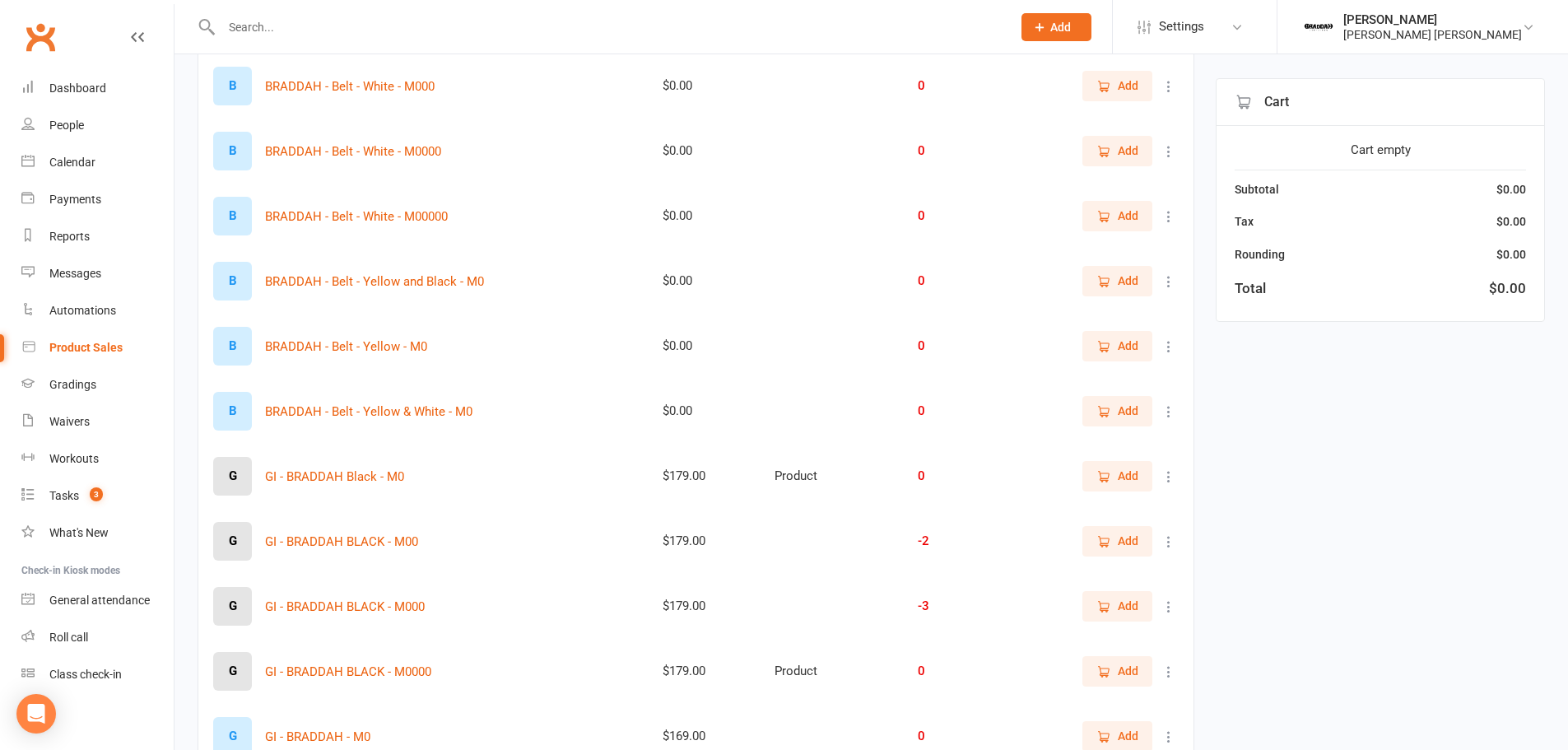
scroll to position [614, 0]
type input "M0"
click at [1102, 740] on icon "button" at bounding box center [1104, 735] width 9 height 8
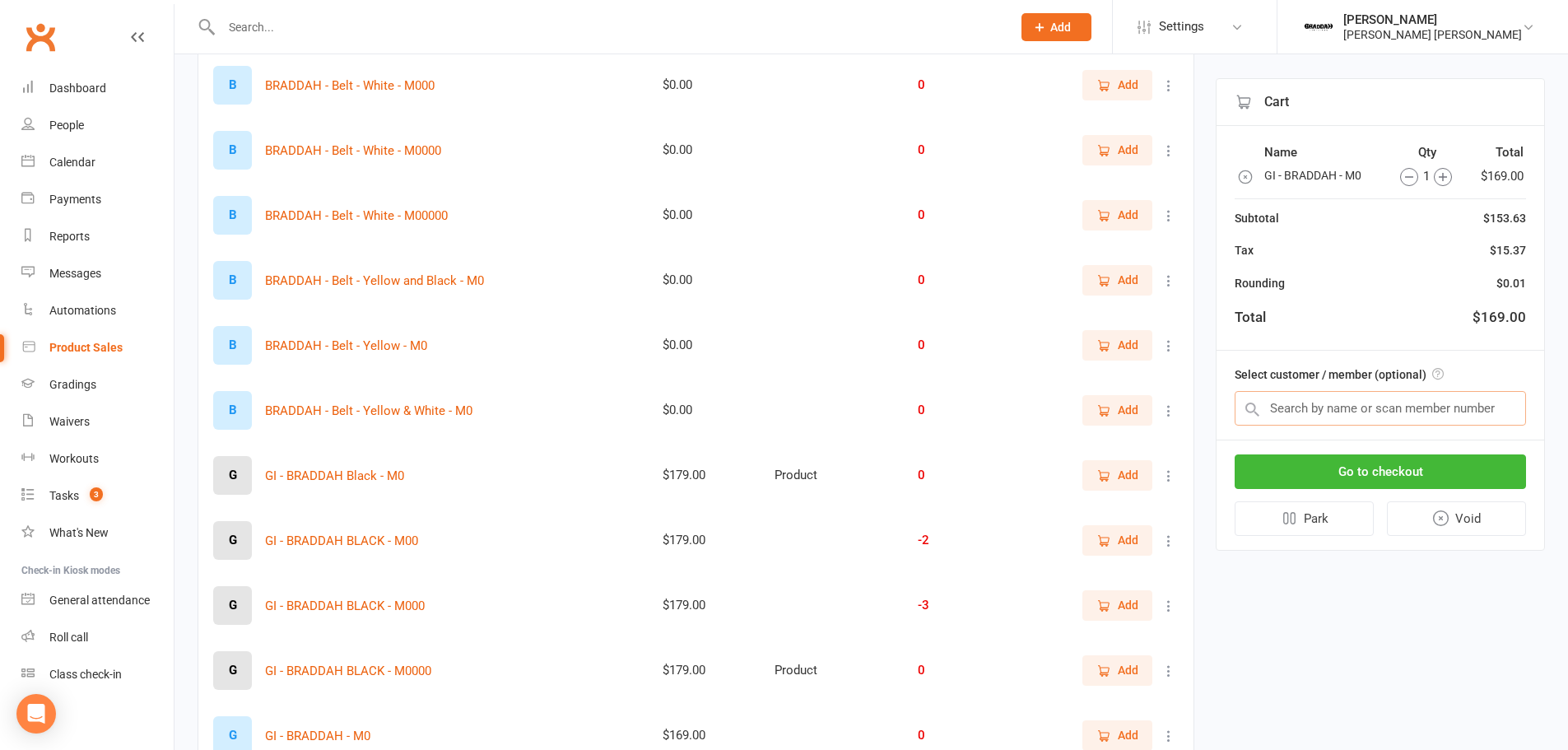
click at [1328, 414] on input "text" at bounding box center [1380, 408] width 292 height 34
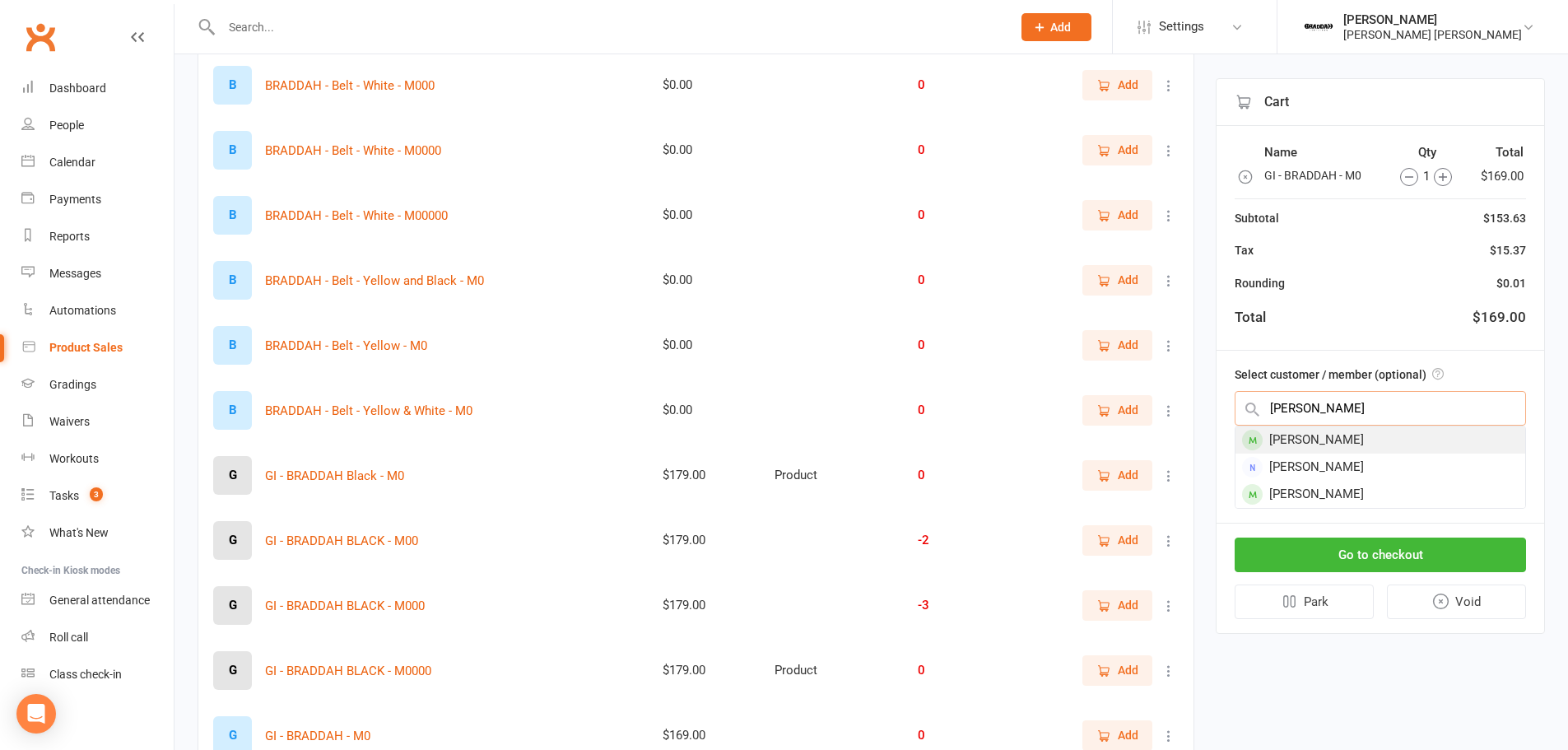
type input "isabel"
click at [1329, 440] on div "[PERSON_NAME]" at bounding box center [1380, 440] width 290 height 27
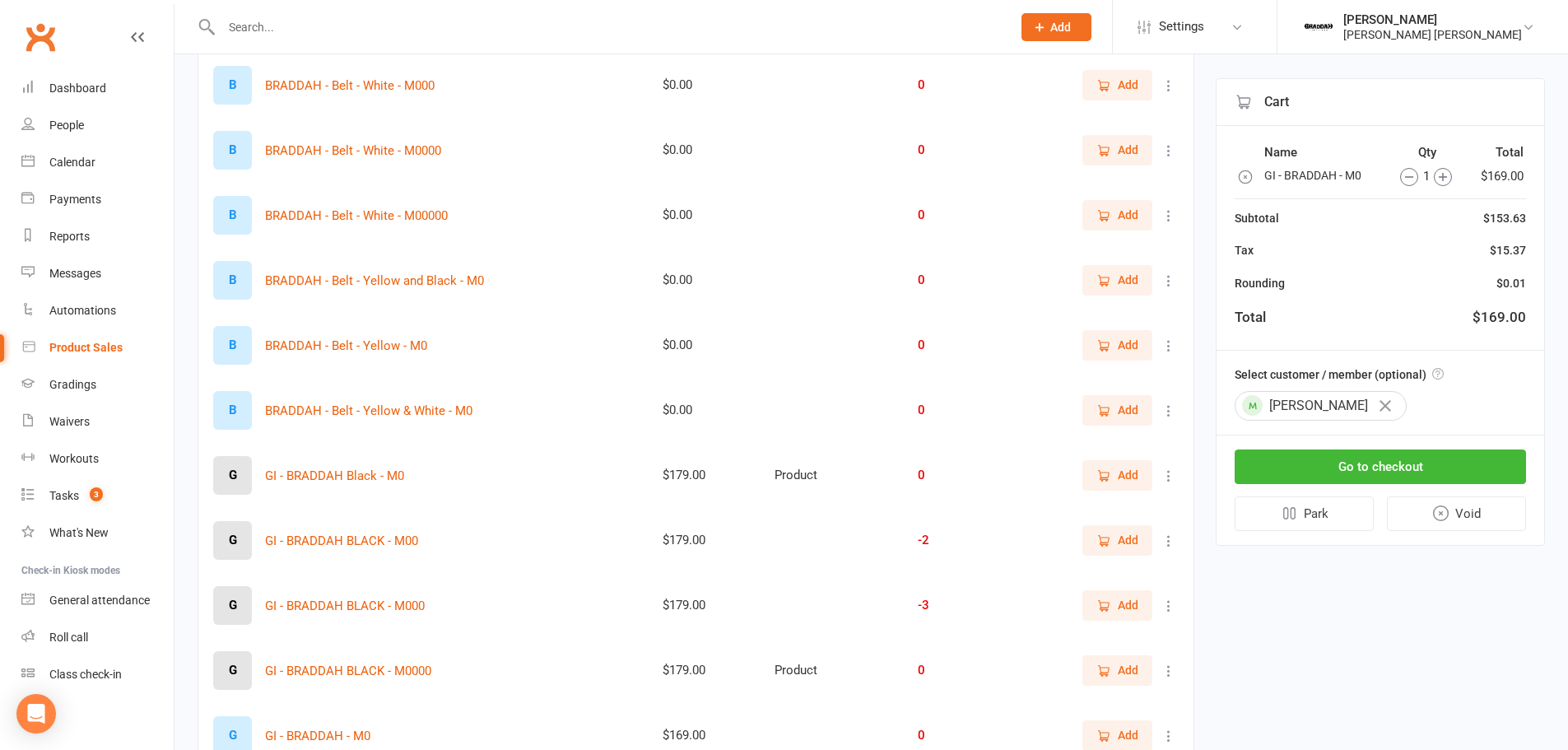
click at [1329, 440] on div "Cart Name Qty Total GI - BRADDAH - M0 1 $169.00 Subtotal $153.63 Tax $15.37 Rou…" at bounding box center [1381, 311] width 330 height 467
click at [1329, 440] on div "Go to checkout Park Void" at bounding box center [1380, 490] width 328 height 109
click at [1332, 468] on button "Go to checkout" at bounding box center [1380, 466] width 292 height 34
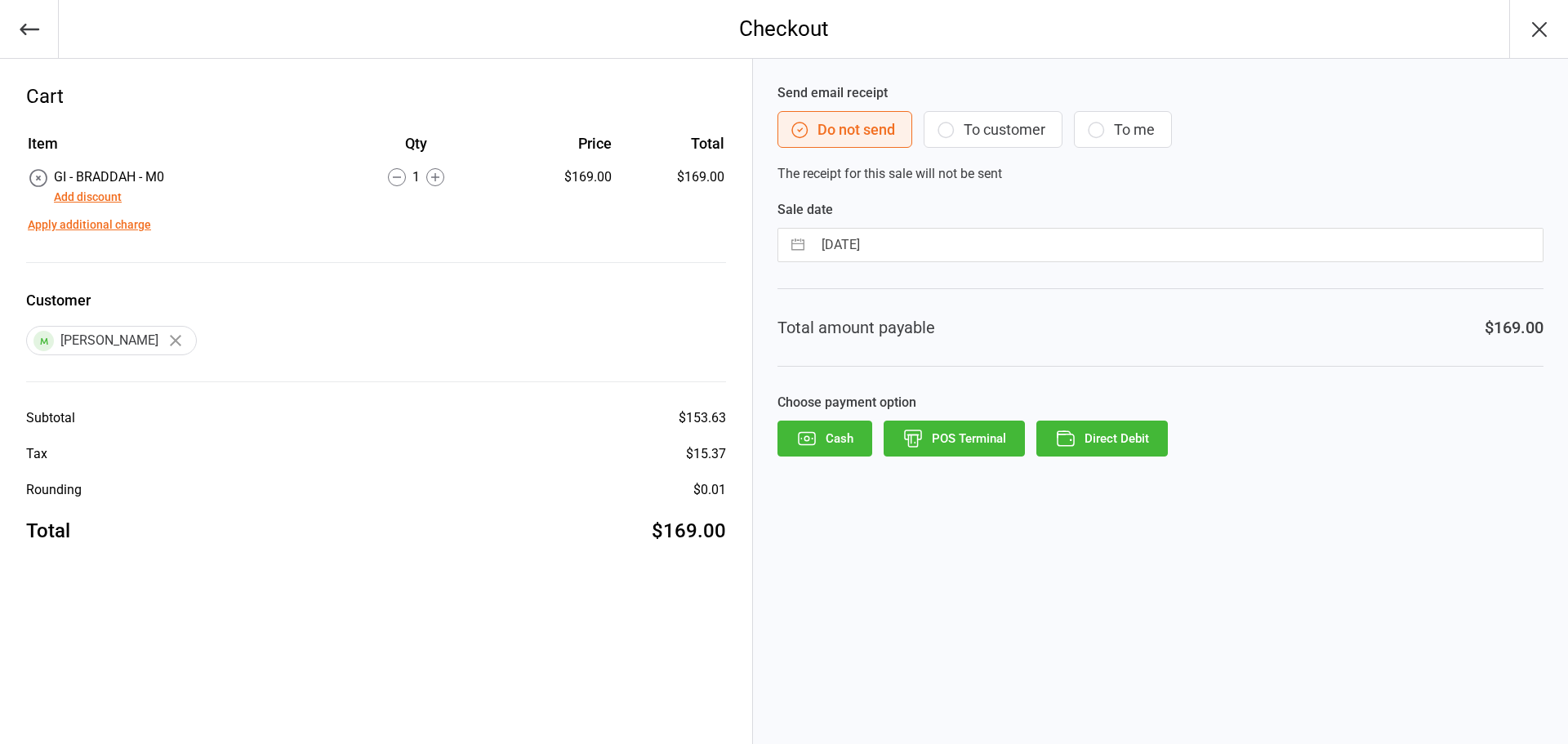
click at [964, 123] on button "To customer" at bounding box center [993, 130] width 138 height 37
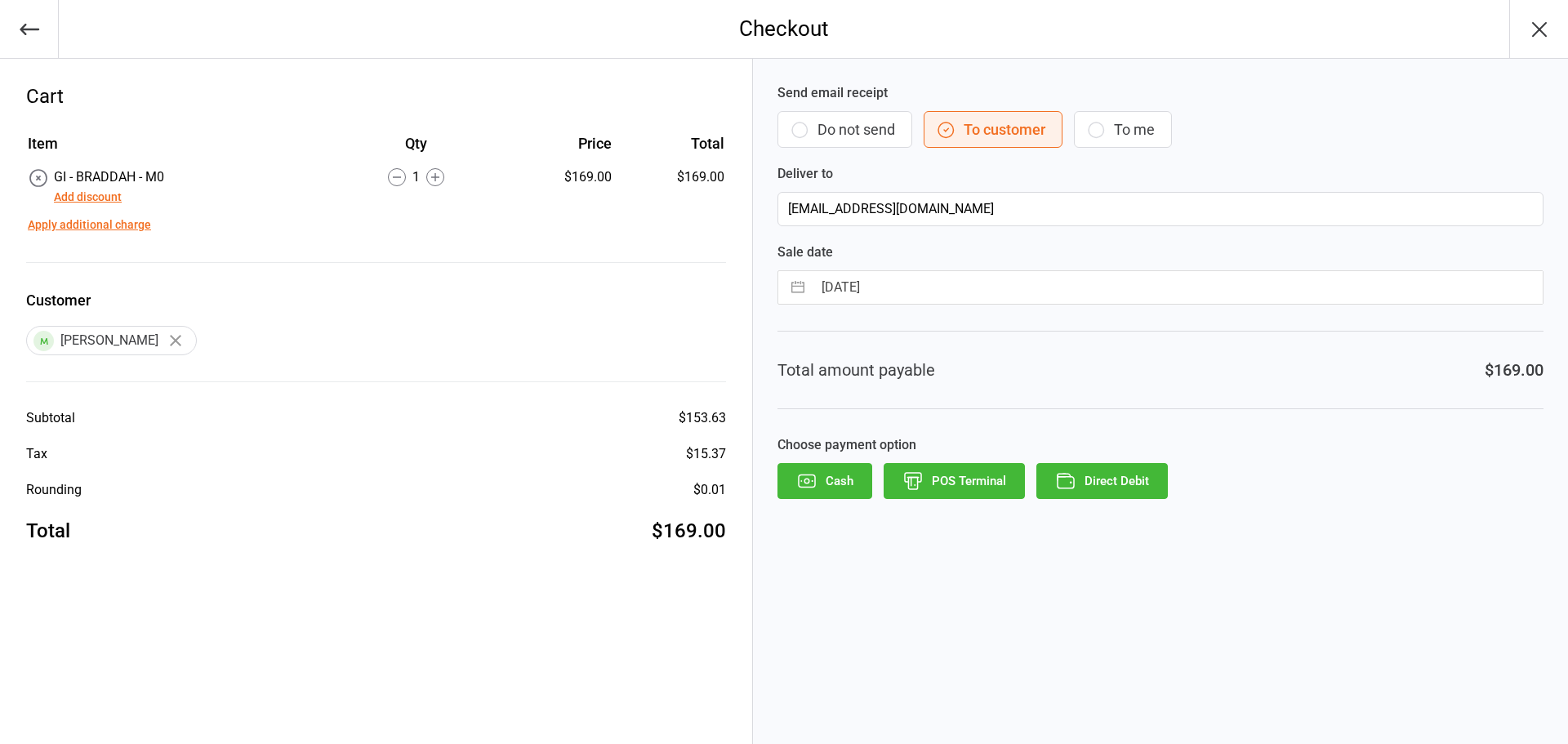
click at [1086, 490] on button "Direct Debit" at bounding box center [1102, 481] width 132 height 36
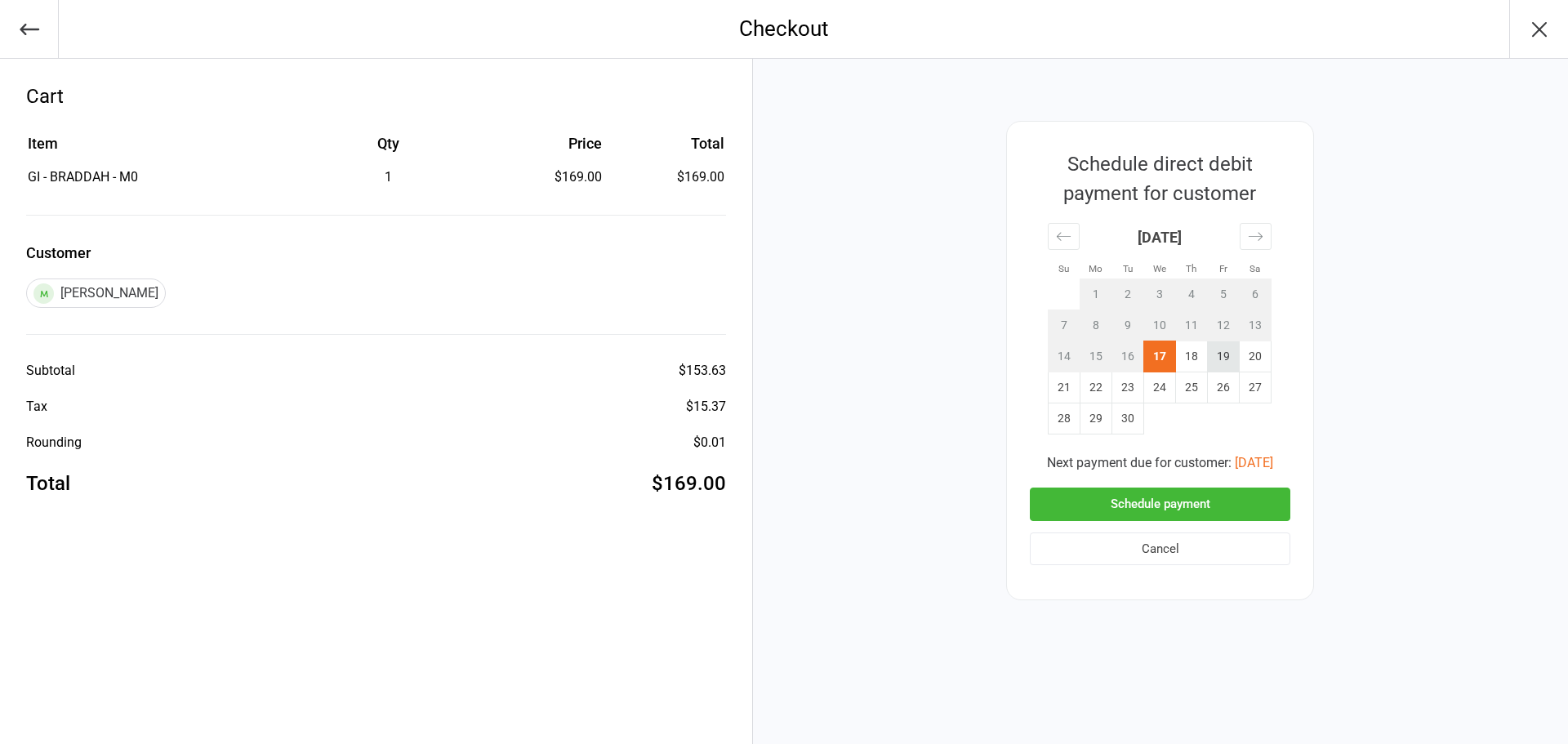
click at [1217, 361] on td "19" at bounding box center [1223, 357] width 32 height 31
click at [1170, 499] on button "Schedule payment" at bounding box center [1160, 504] width 260 height 34
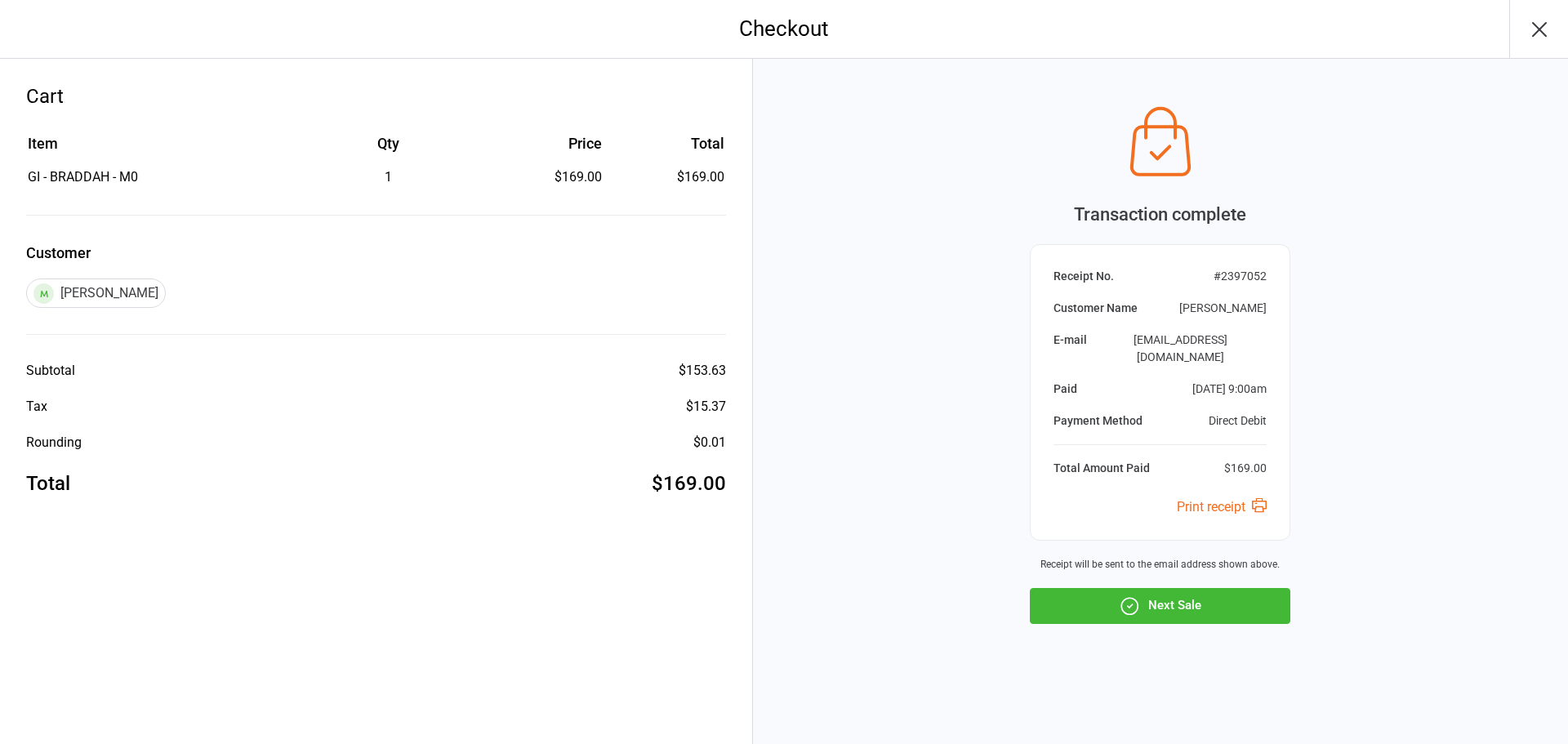
click at [1175, 593] on button "Next Sale" at bounding box center [1160, 606] width 260 height 36
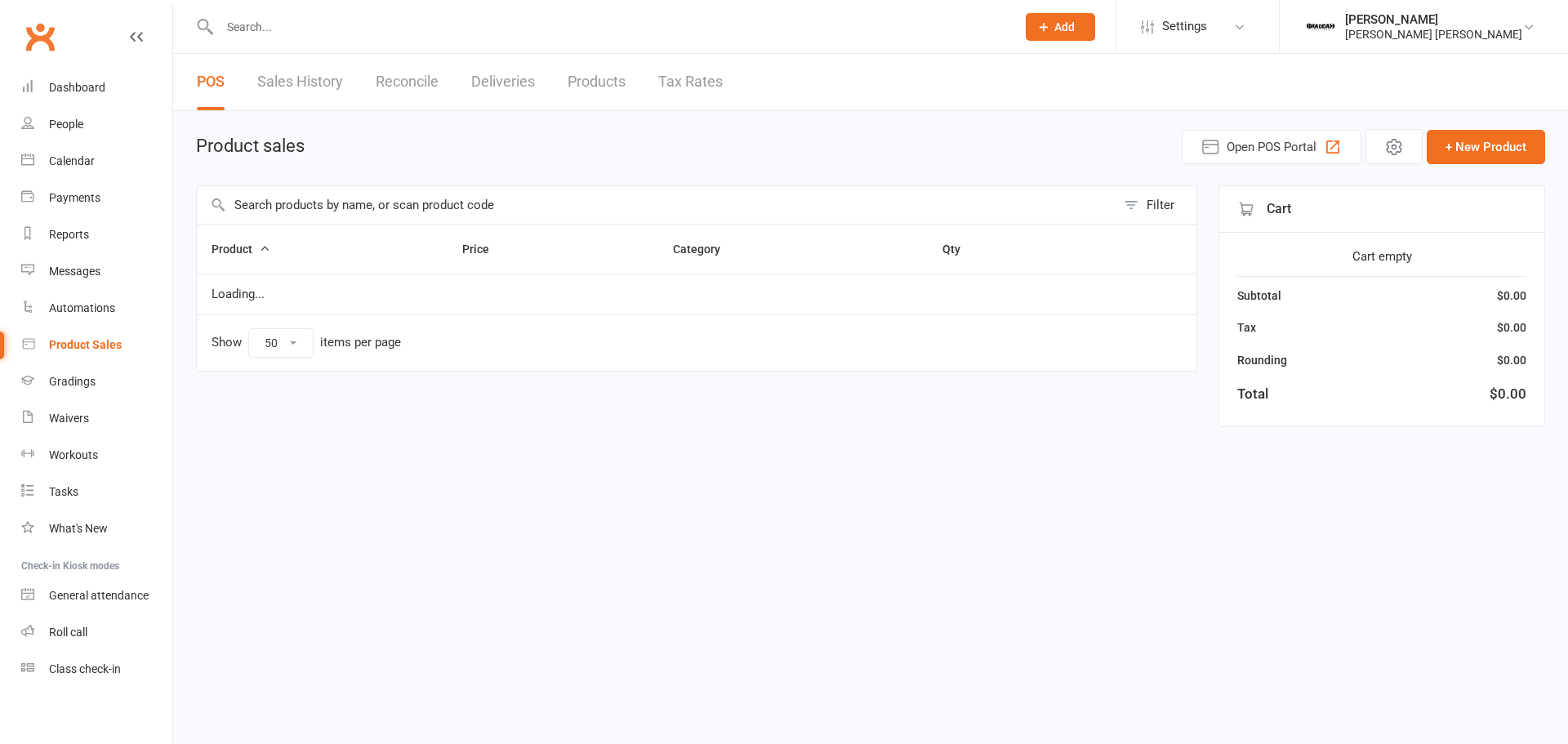
select select "50"
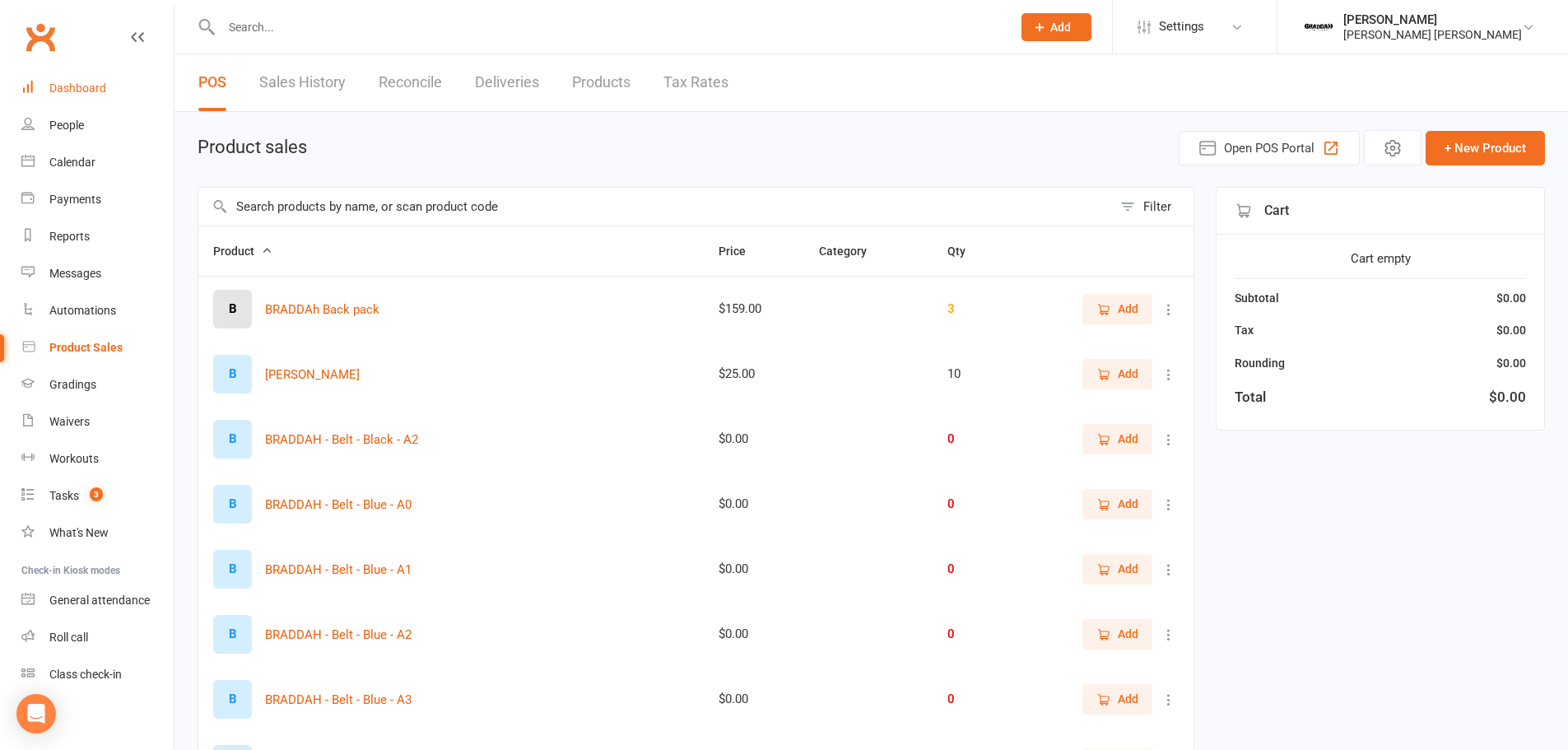
click at [71, 72] on link "Dashboard" at bounding box center [98, 89] width 152 height 37
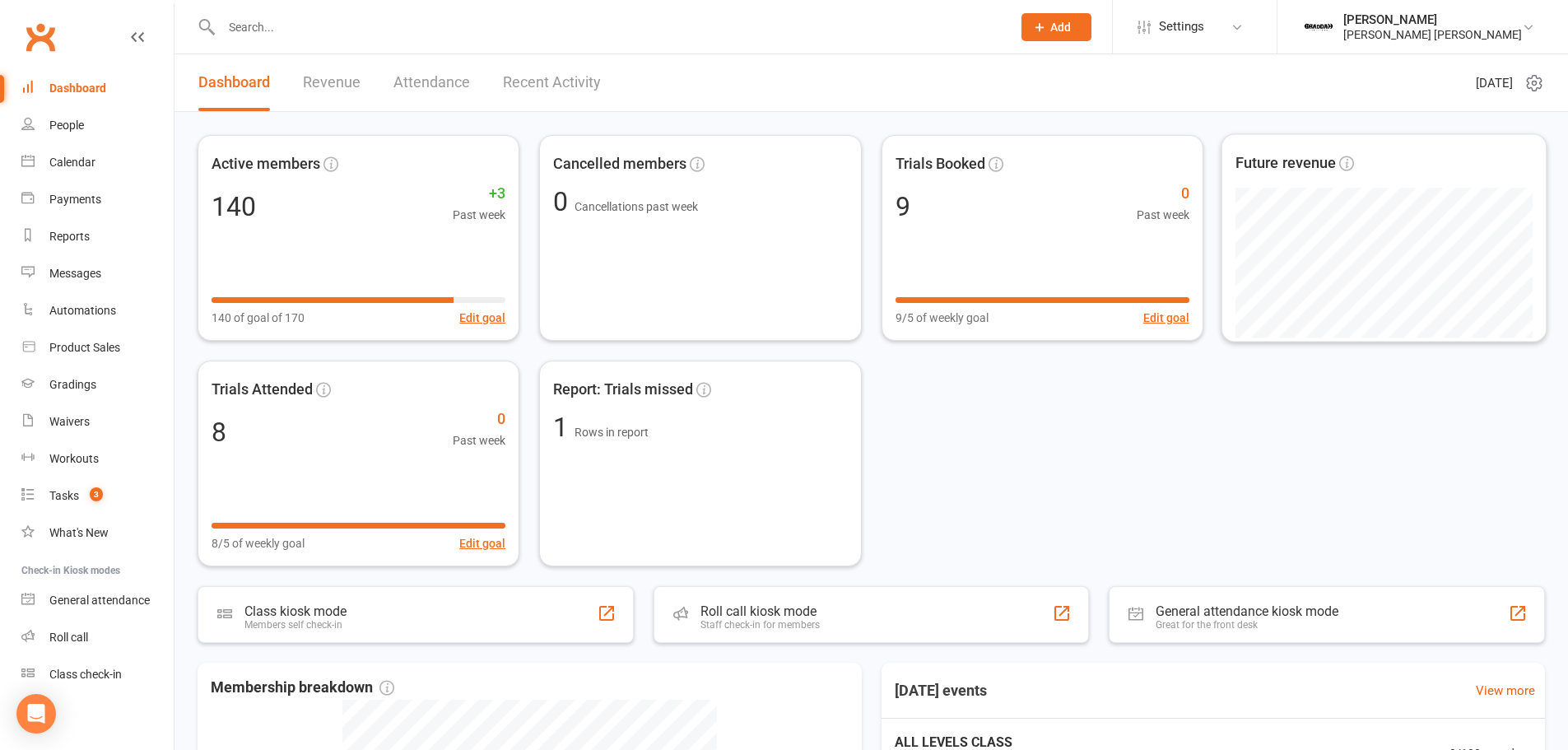
click at [1318, 509] on div "Active members 140 +3 Past week 140 of goal of 170 Edit goal Cancelled members …" at bounding box center [872, 350] width 1348 height 431
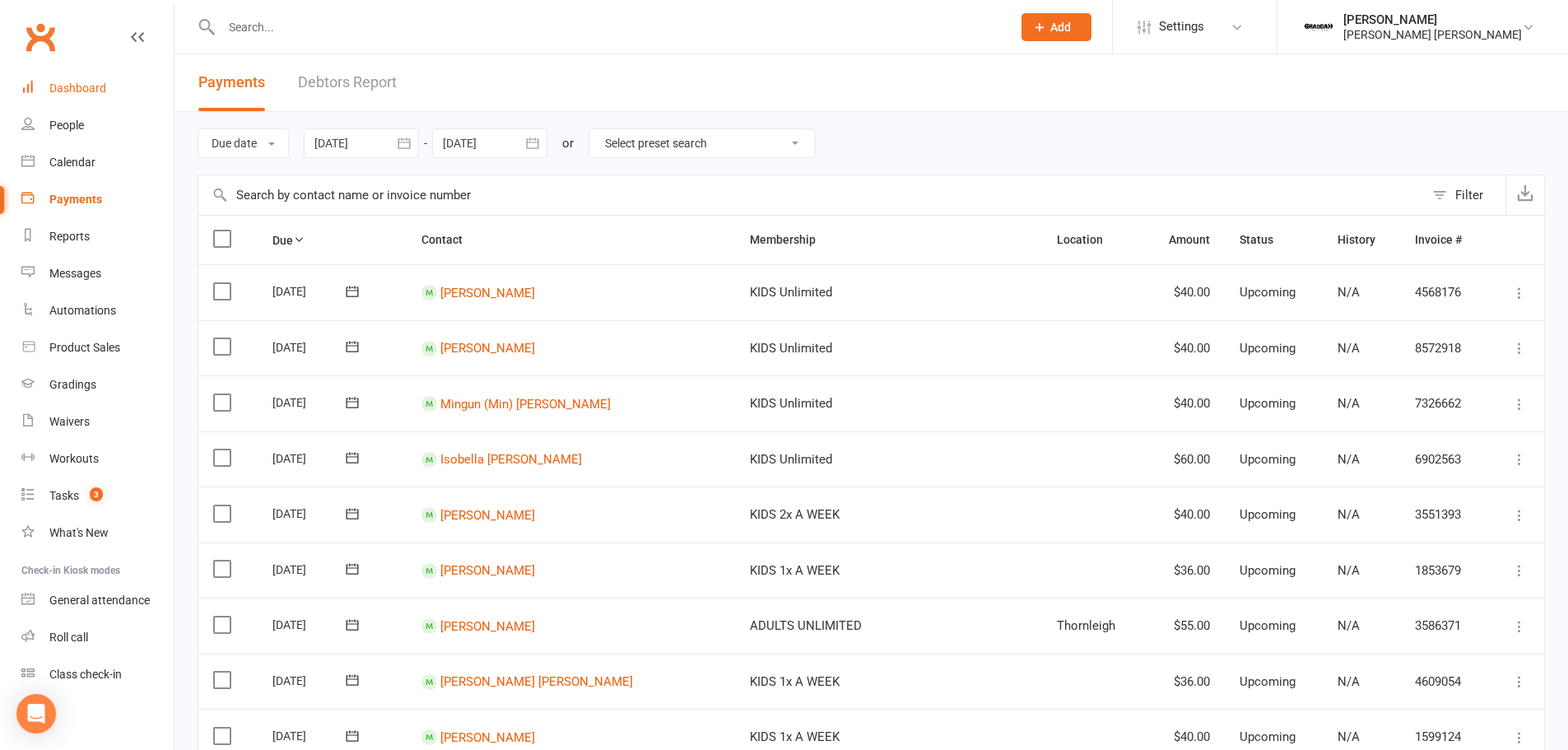
click at [84, 98] on link "Dashboard" at bounding box center [98, 89] width 152 height 37
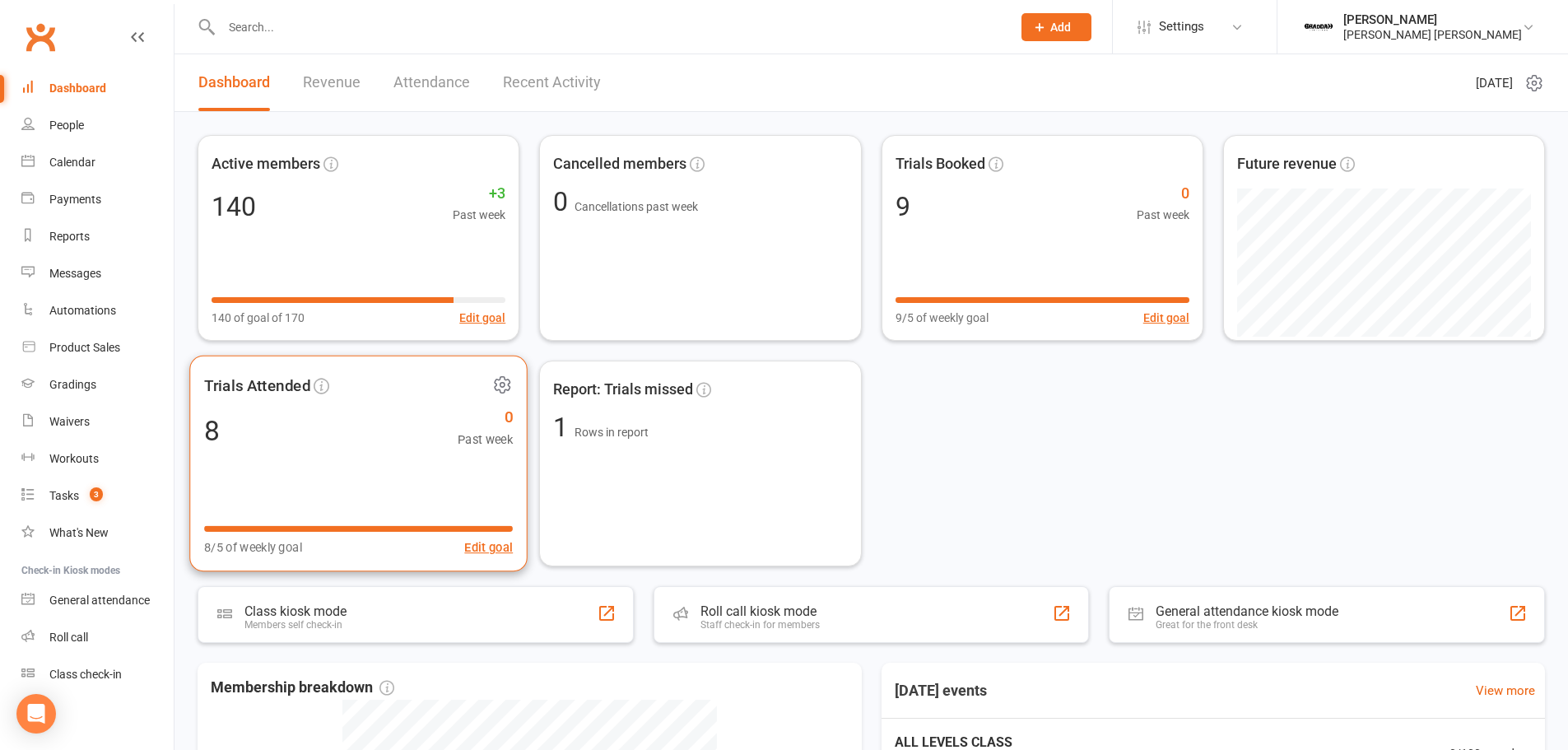
click at [434, 469] on div "Trials Attended 8 0 Past week 8/5 of weekly goal Edit goal" at bounding box center [358, 464] width 338 height 217
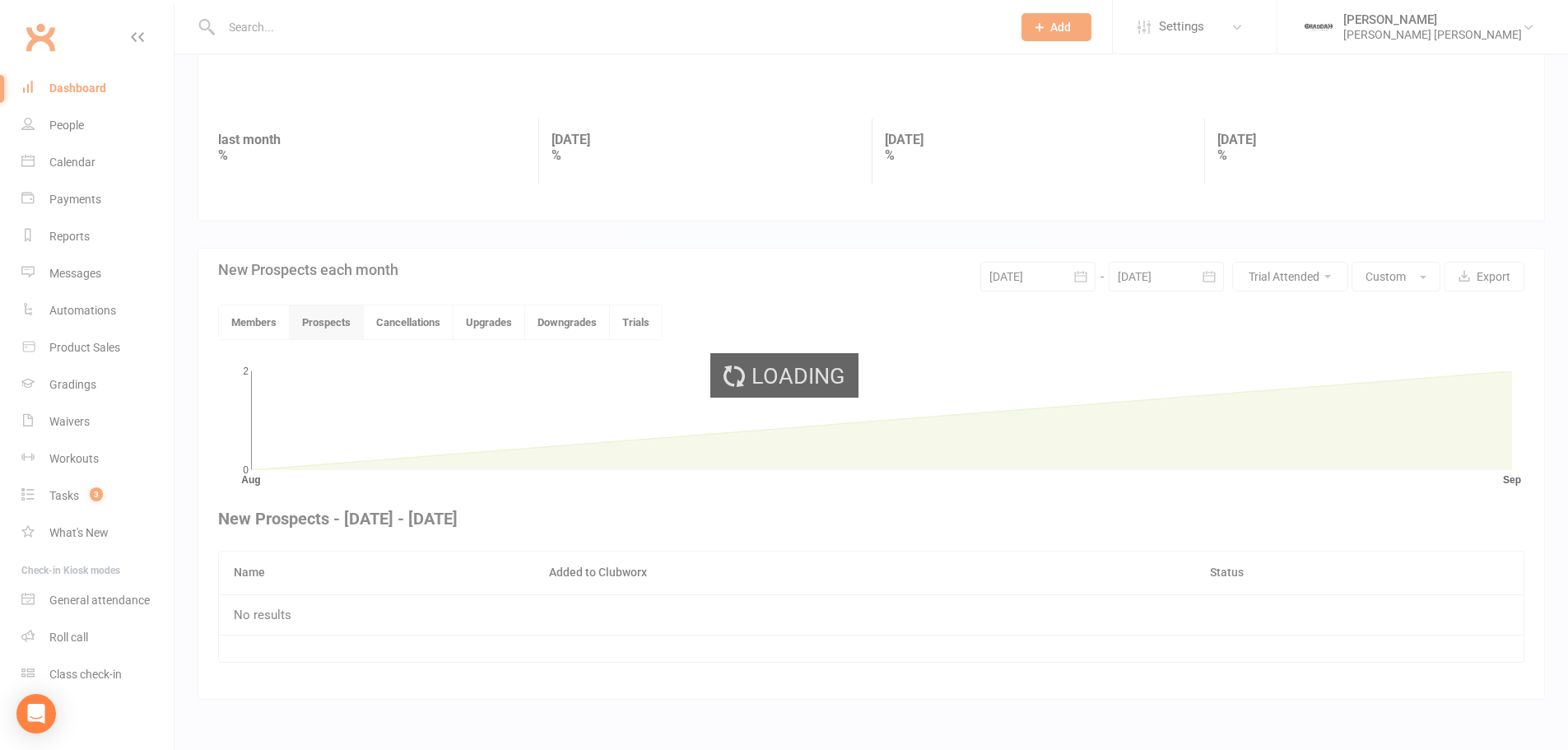
scroll to position [202, 0]
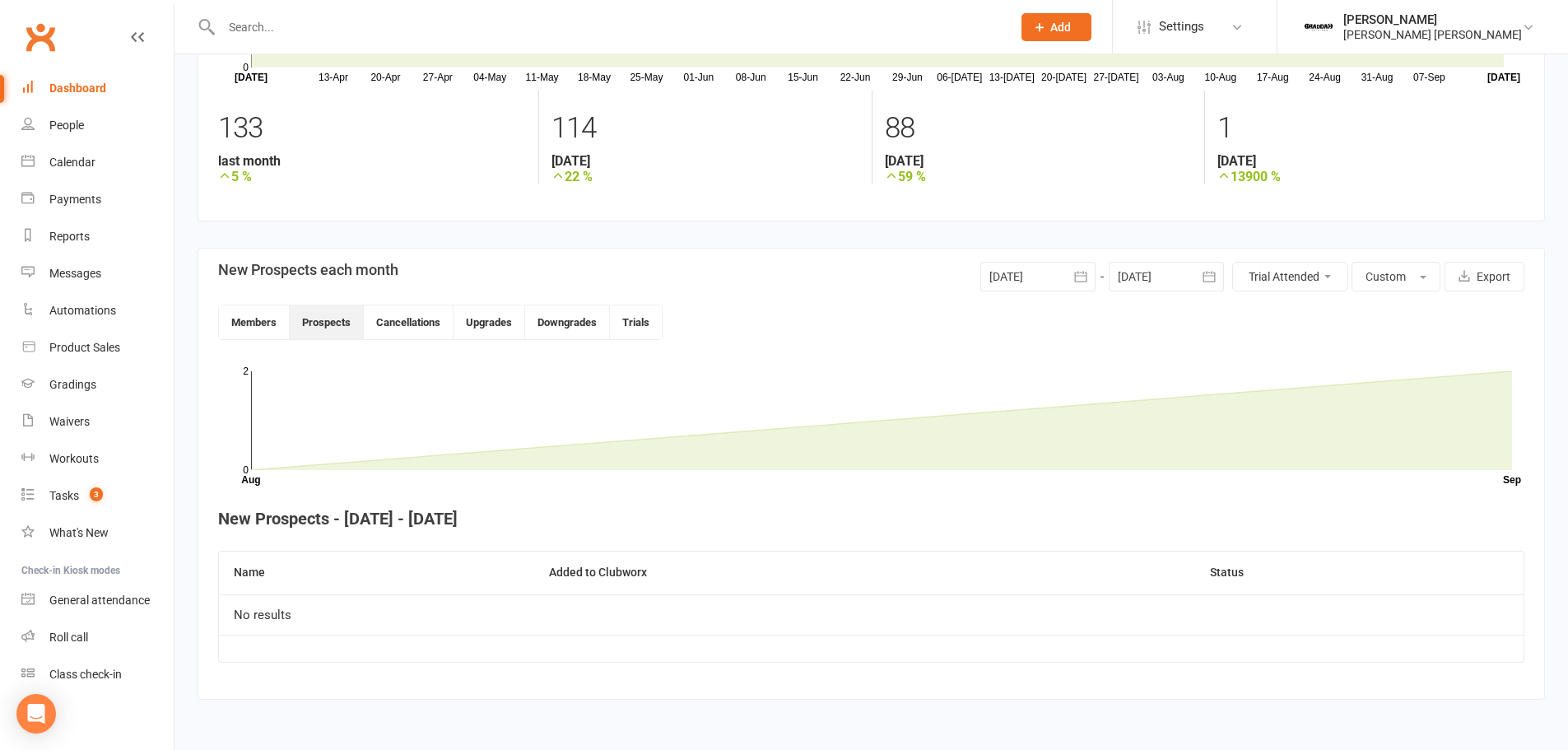
click at [1158, 279] on div at bounding box center [1166, 276] width 115 height 29
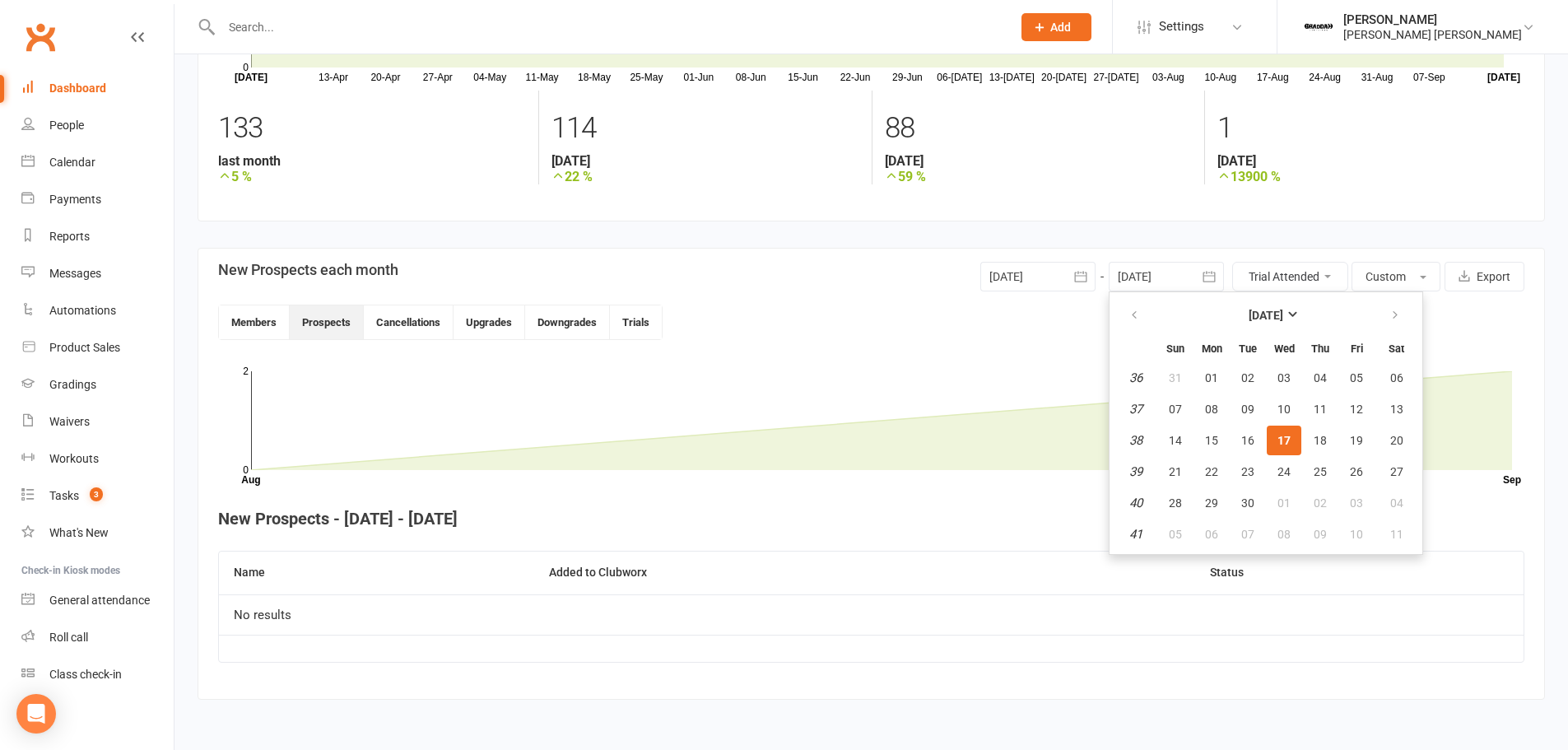
click at [1158, 279] on div at bounding box center [1166, 276] width 115 height 29
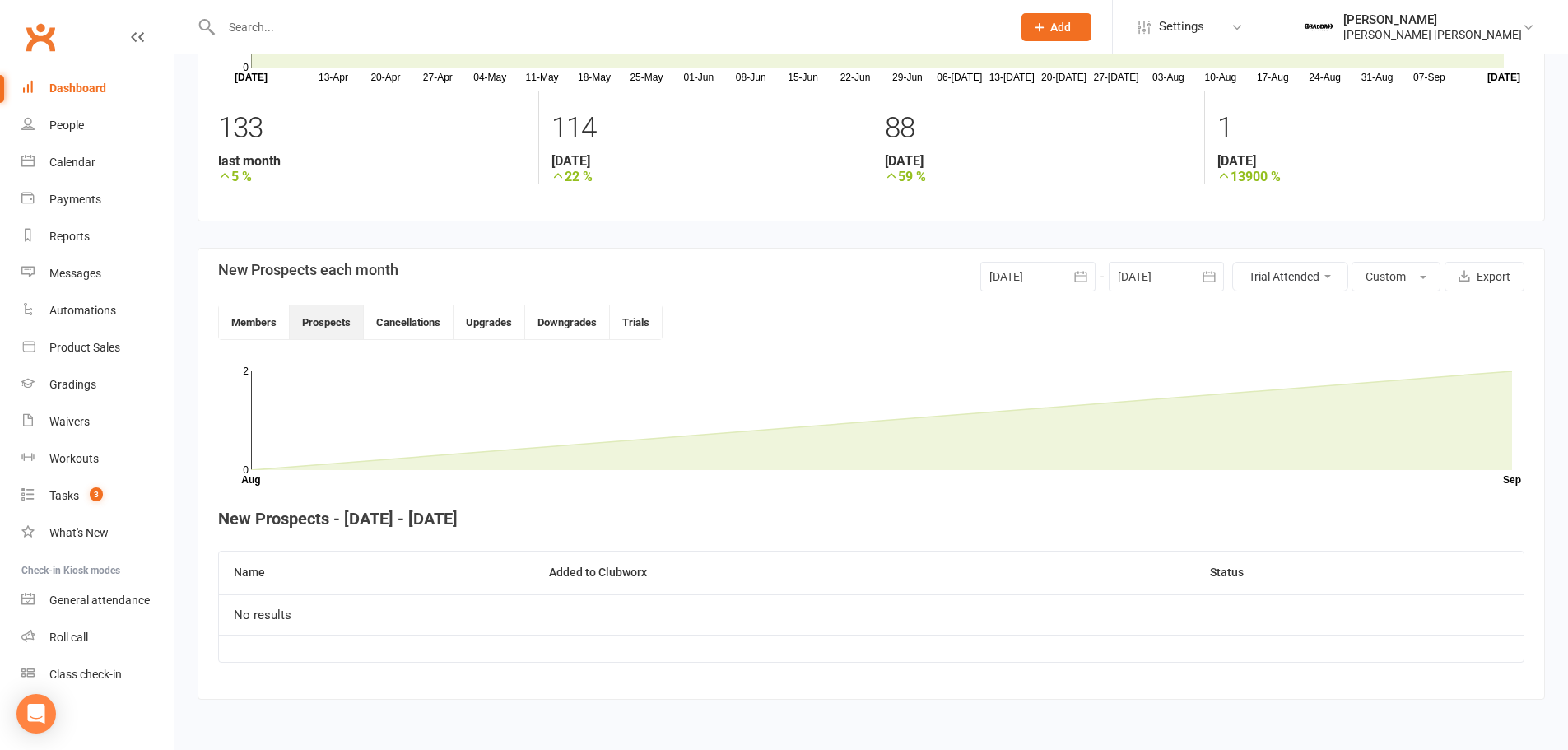
click at [1105, 277] on div "[DATE] [DATE] Sun Mon Tue Wed Thu Fri Sat 36 31 01 02 03 04 05 06 37 07 08 09 1…" at bounding box center [1102, 276] width 244 height 29
click at [1078, 274] on icon "button" at bounding box center [1080, 276] width 17 height 17
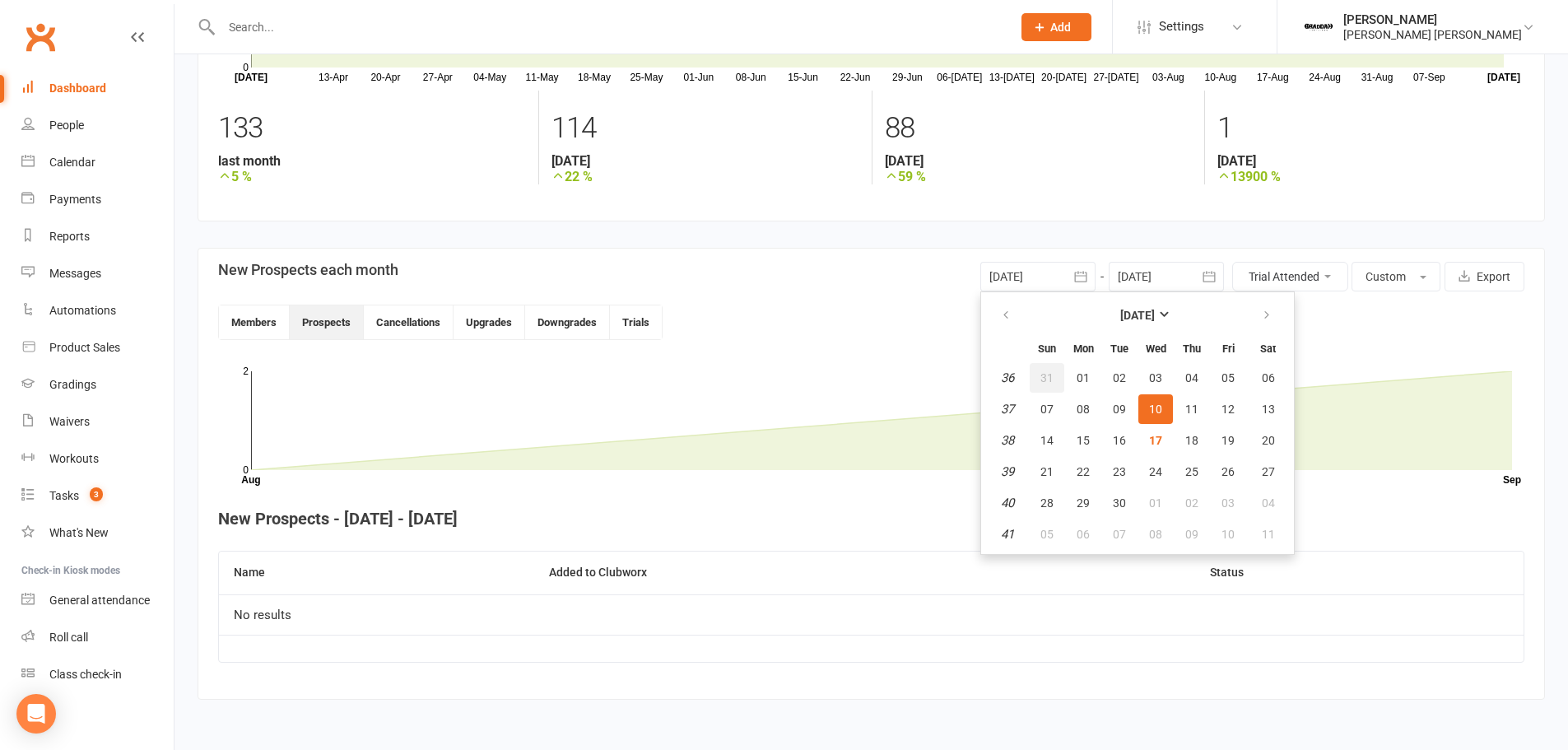
click at [1049, 373] on span "31" at bounding box center [1047, 378] width 14 height 14
type input "[DATE]"
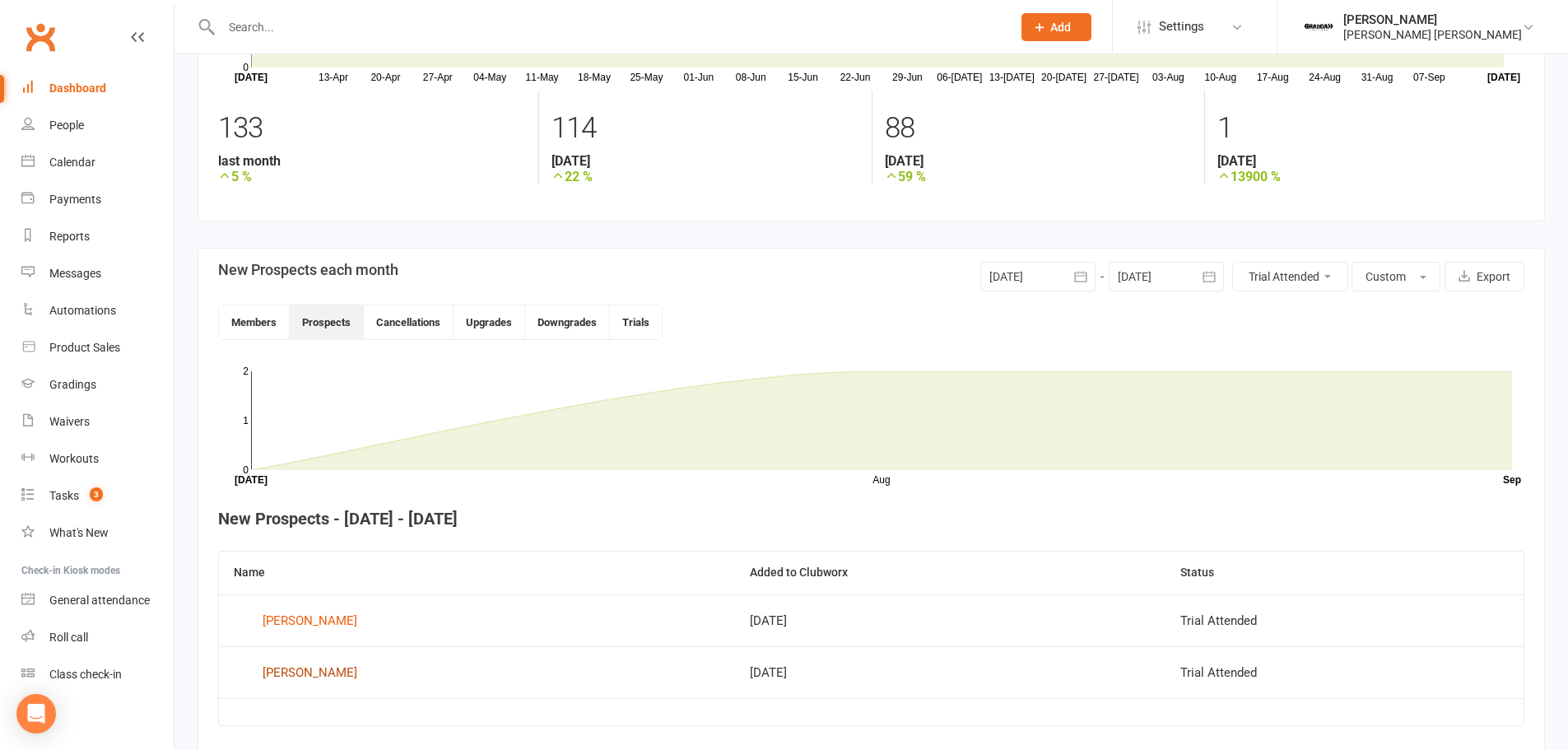
click at [301, 679] on div "[PERSON_NAME]" at bounding box center [309, 672] width 95 height 24
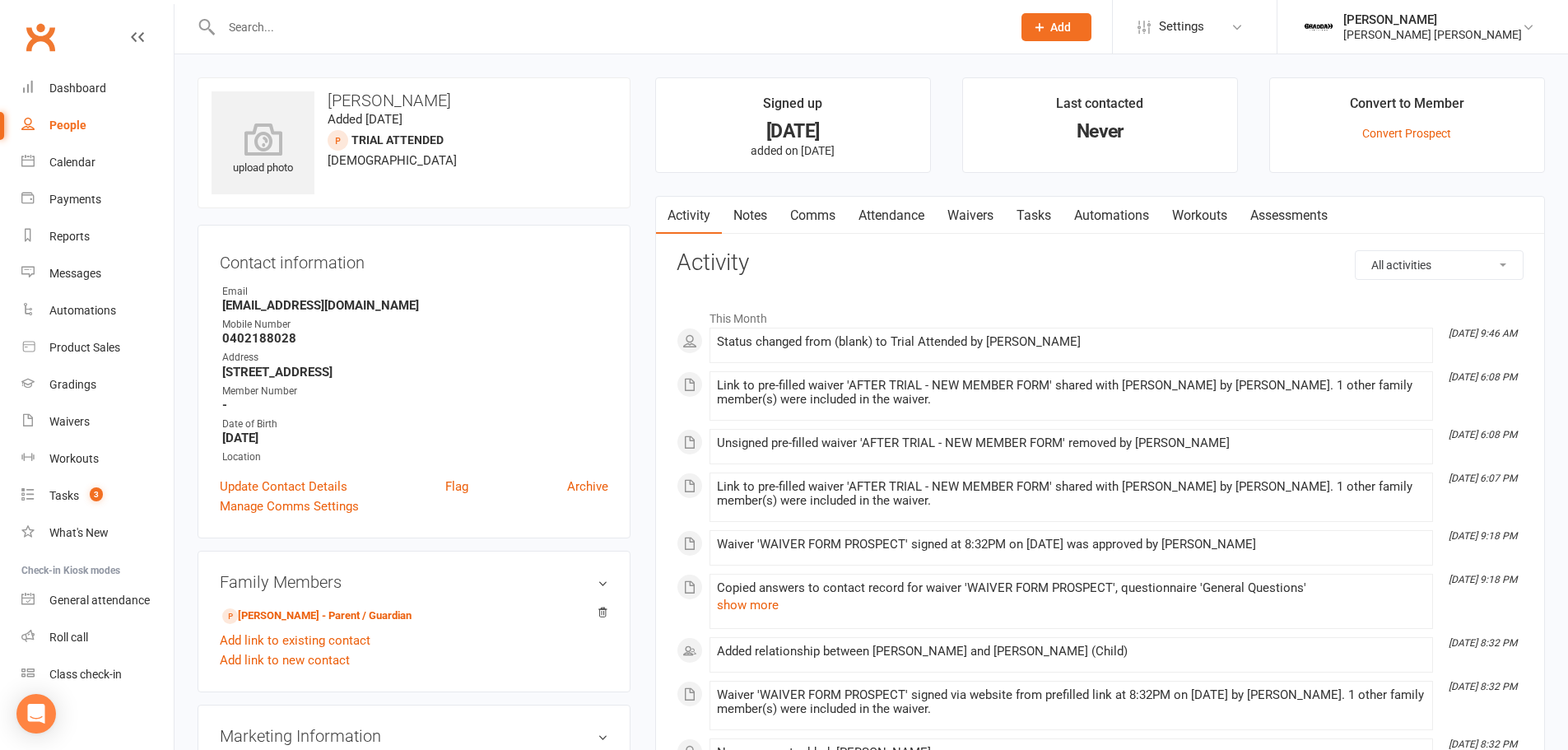
click at [1003, 214] on link "Waivers" at bounding box center [970, 216] width 69 height 38
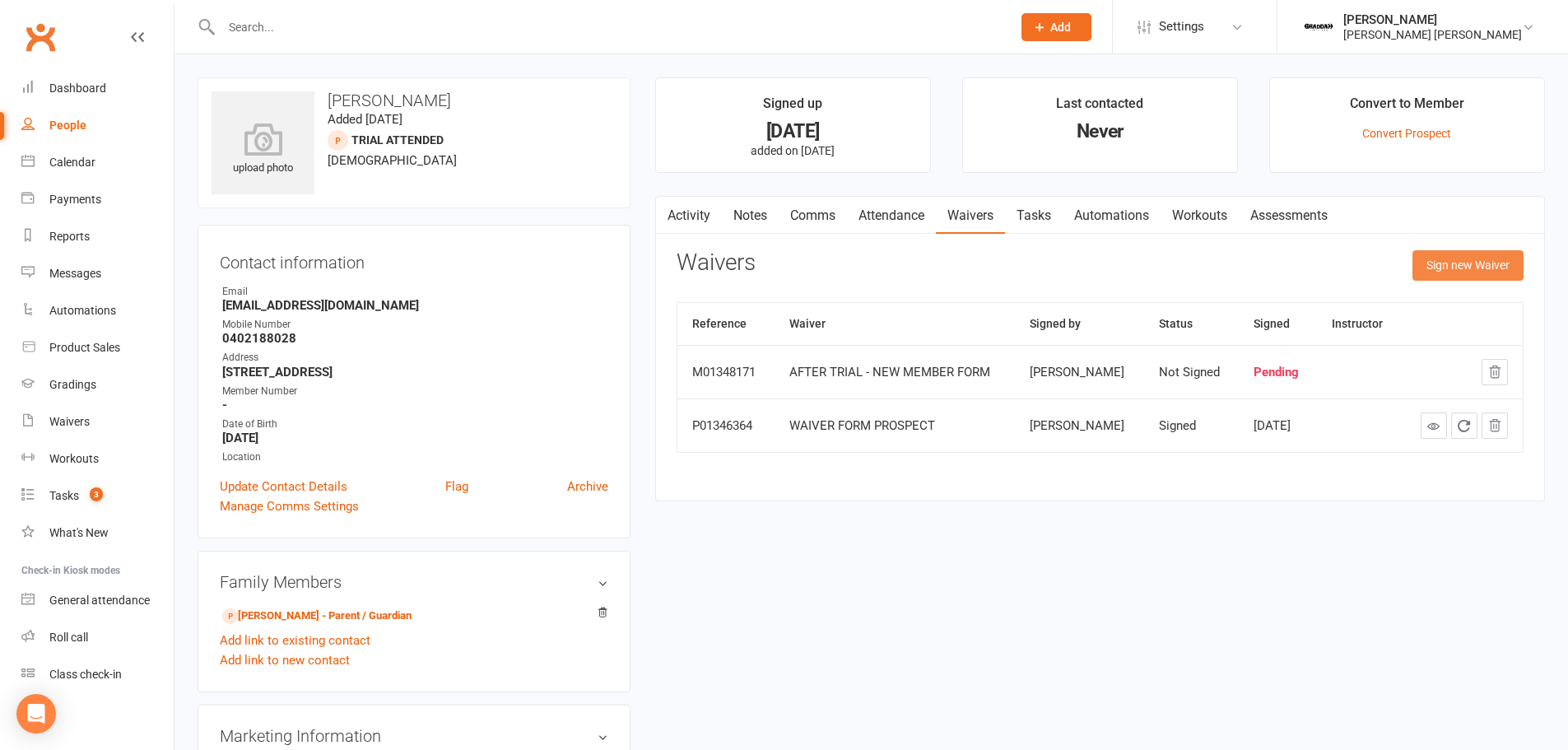
click at [1478, 277] on button "Sign new Waiver" at bounding box center [1468, 265] width 111 height 29
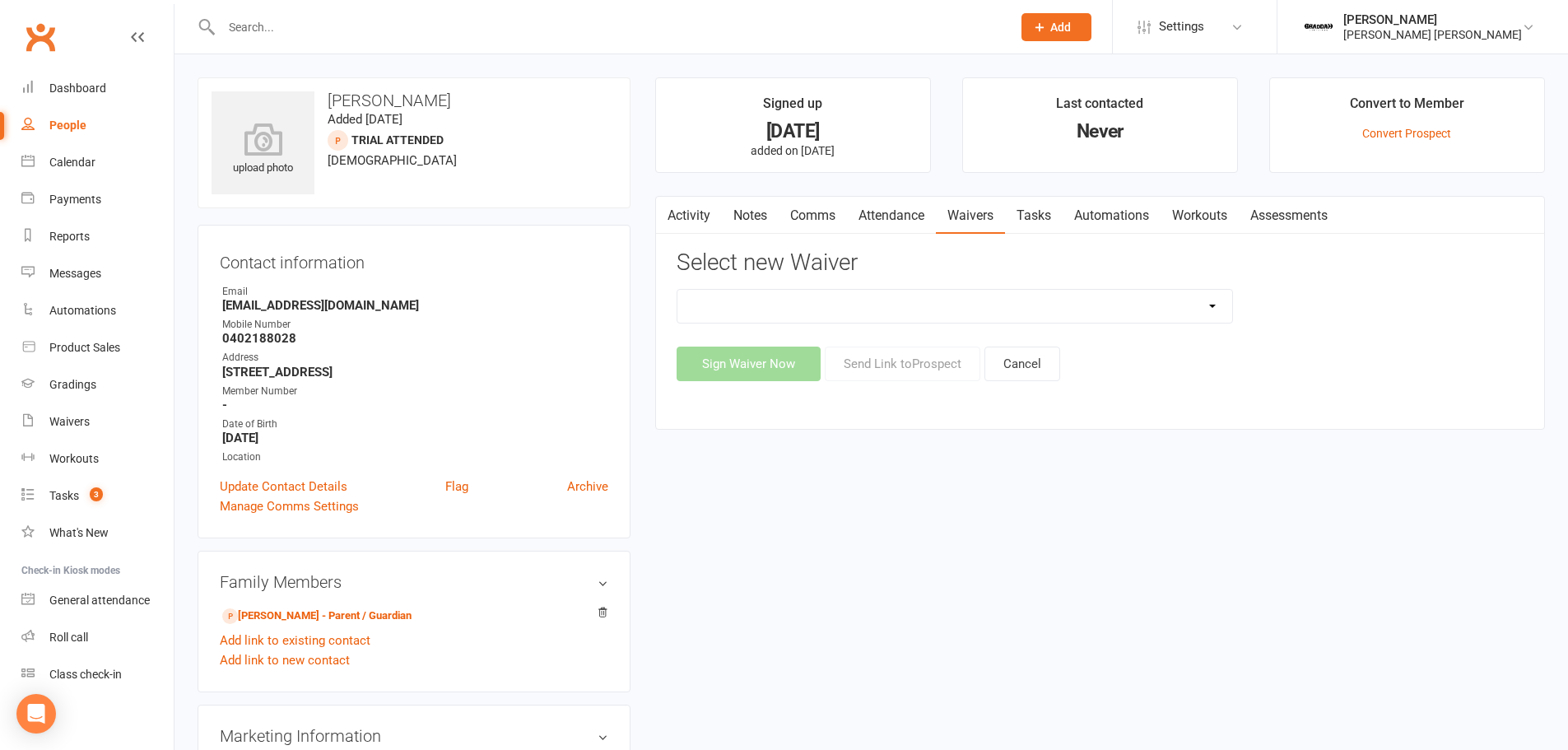
click at [914, 302] on select "Active Kids Voucher Collection AFTER TRIAL - NEW MEMBER FORM Injury Reporting a…" at bounding box center [955, 306] width 555 height 33
select select "12329"
click at [678, 290] on select "Active Kids Voucher Collection AFTER TRIAL - NEW MEMBER FORM Injury Reporting a…" at bounding box center [955, 306] width 555 height 33
click at [876, 365] on button "Send Link to [GEOGRAPHIC_DATA]" at bounding box center [903, 363] width 156 height 34
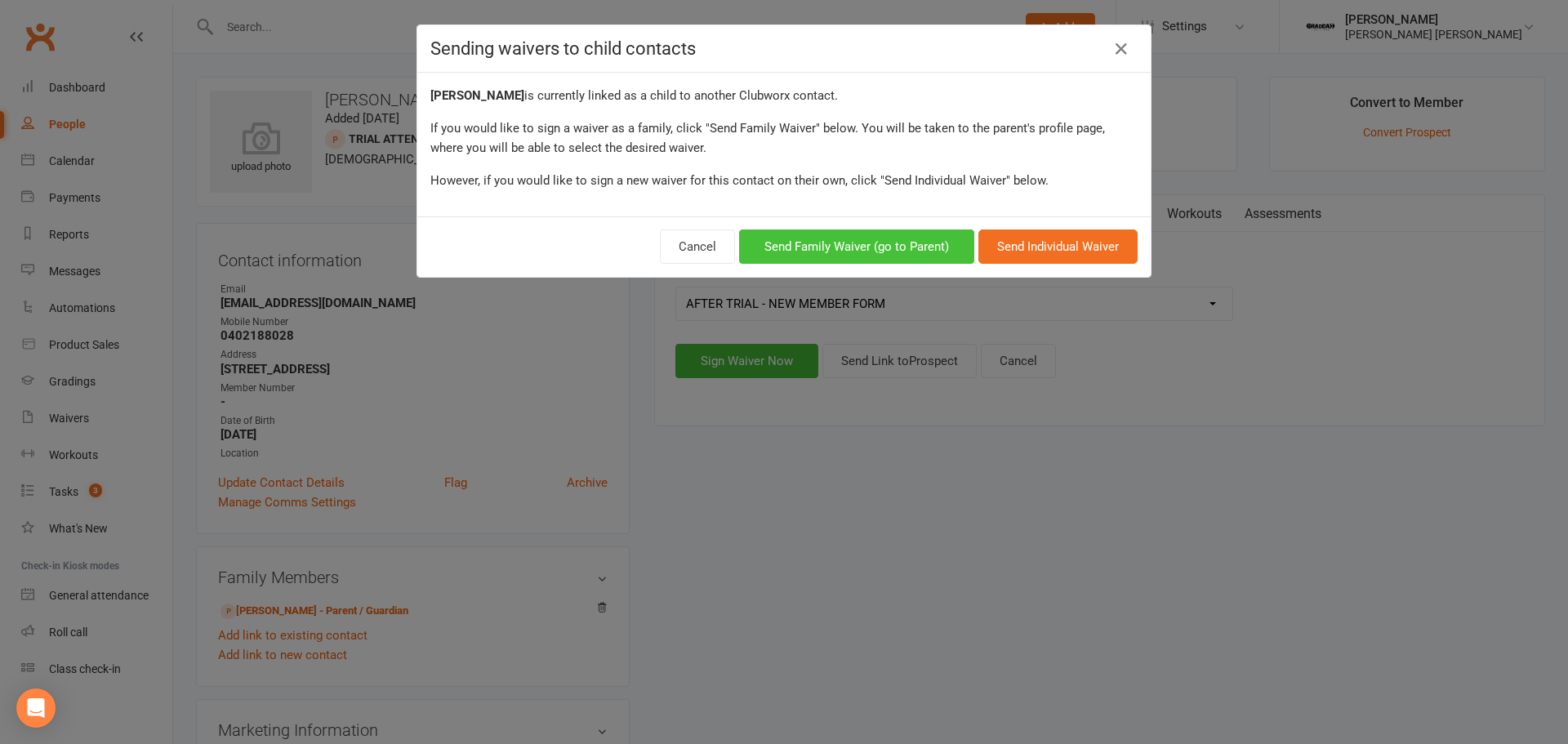
click at [858, 243] on button "Send Family Waiver (go to Parent)" at bounding box center [857, 246] width 235 height 34
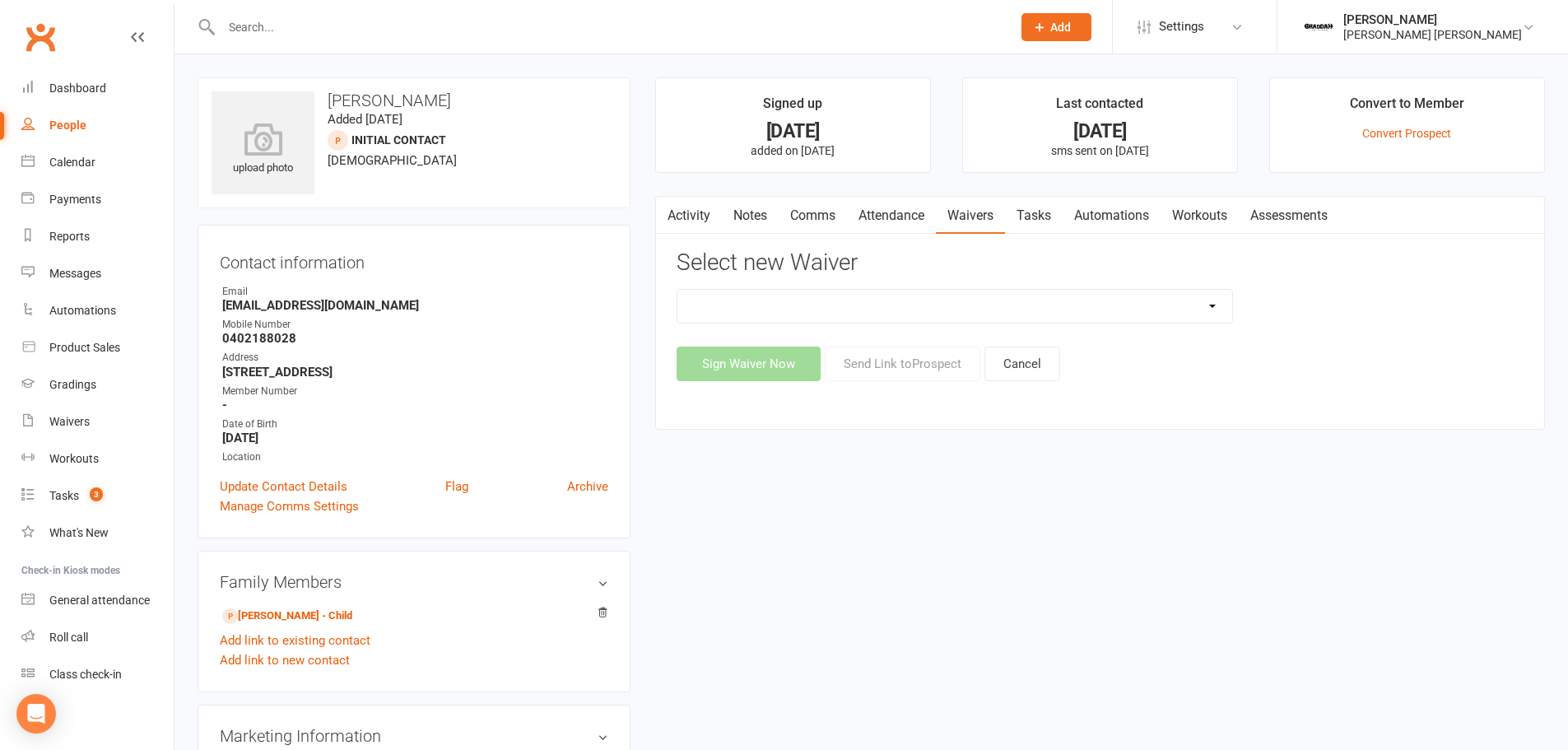
click at [946, 297] on select "Active Kids Voucher Collection AFTER TRIAL - NEW MEMBER FORM Injury Reporting a…" at bounding box center [955, 306] width 555 height 33
select select "12329"
click at [678, 290] on select "Active Kids Voucher Collection AFTER TRIAL - NEW MEMBER FORM Injury Reporting a…" at bounding box center [955, 306] width 555 height 33
click at [906, 372] on button "Send Link to [GEOGRAPHIC_DATA]" at bounding box center [903, 363] width 156 height 34
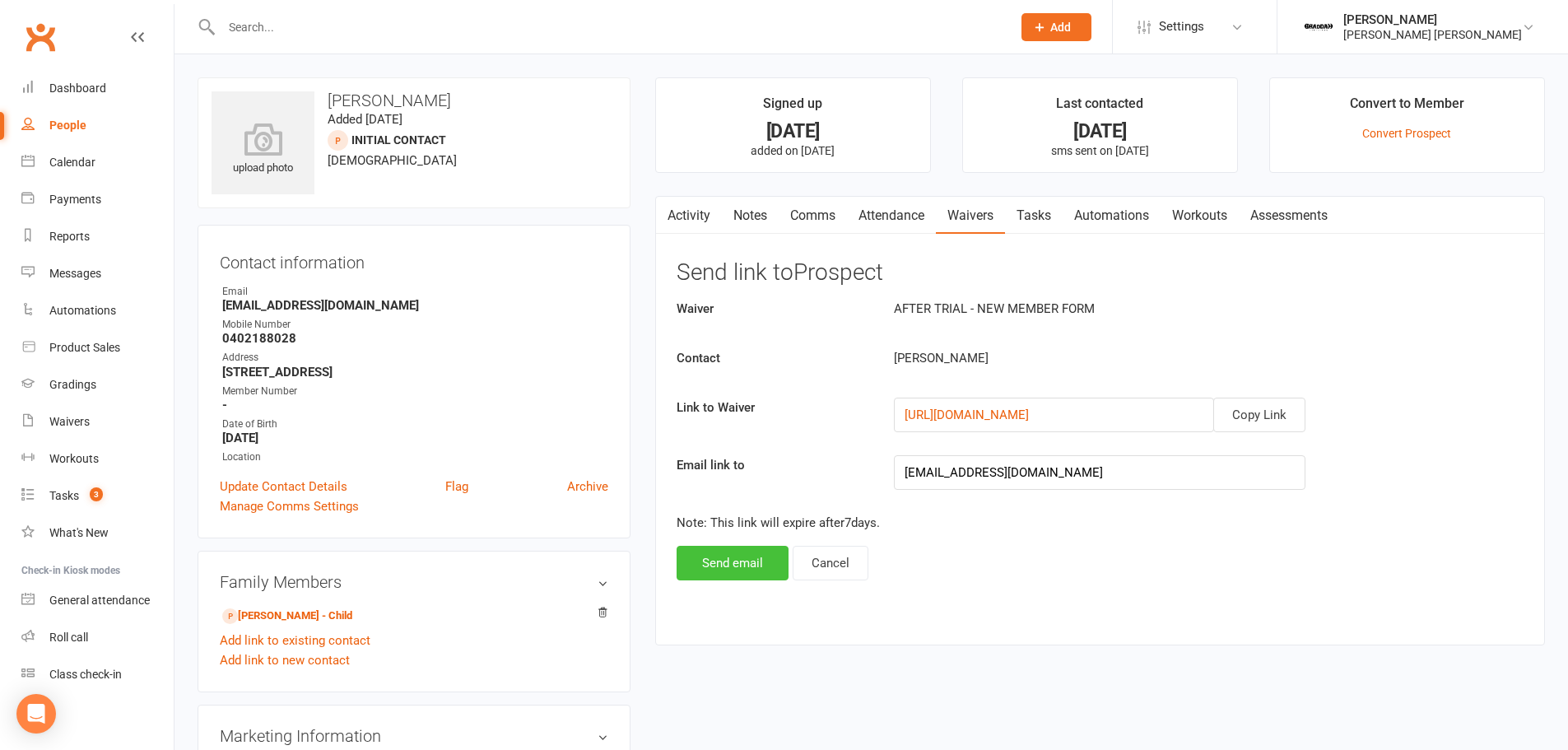
click at [738, 578] on button "Send email" at bounding box center [732, 563] width 112 height 34
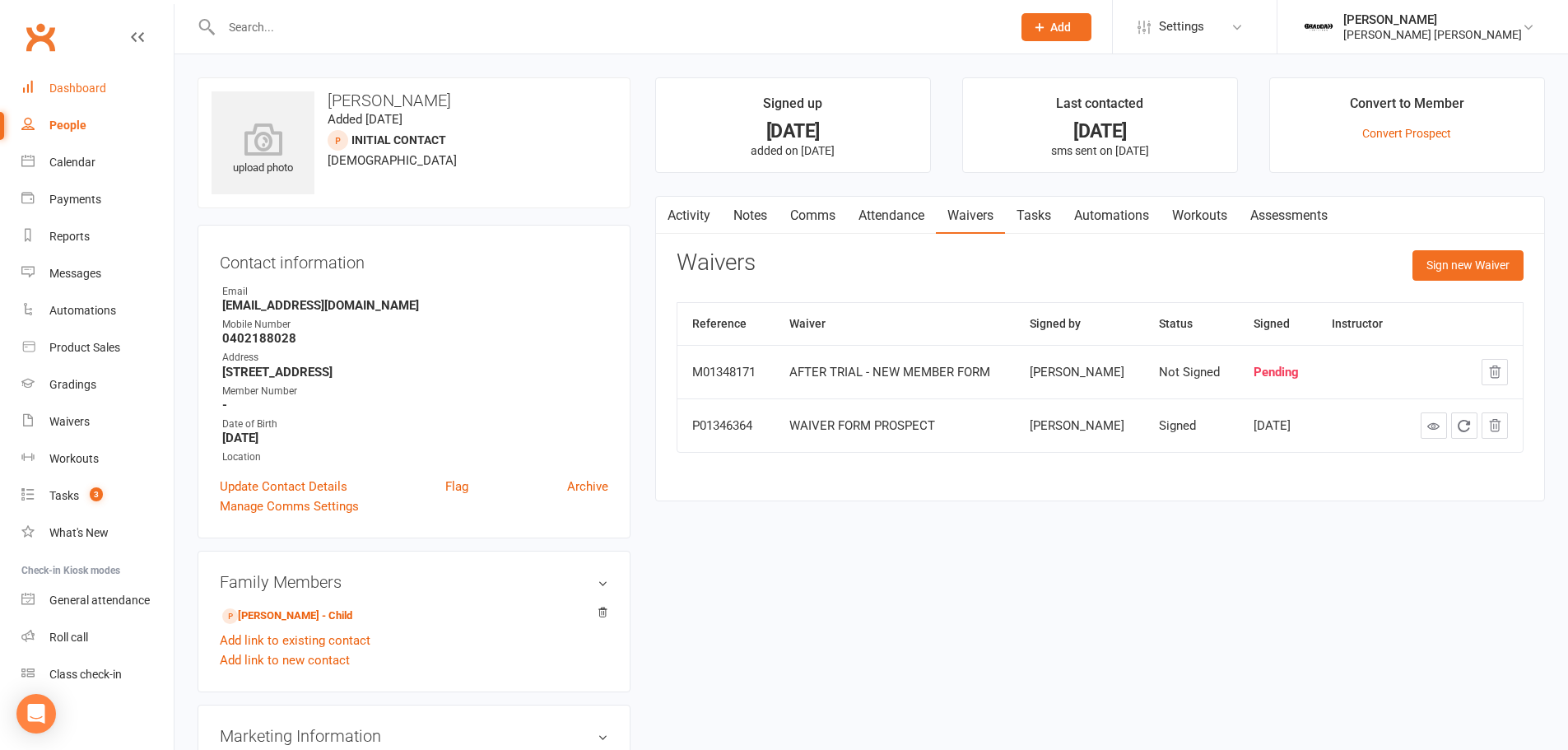
click at [93, 91] on div "Dashboard" at bounding box center [78, 89] width 57 height 14
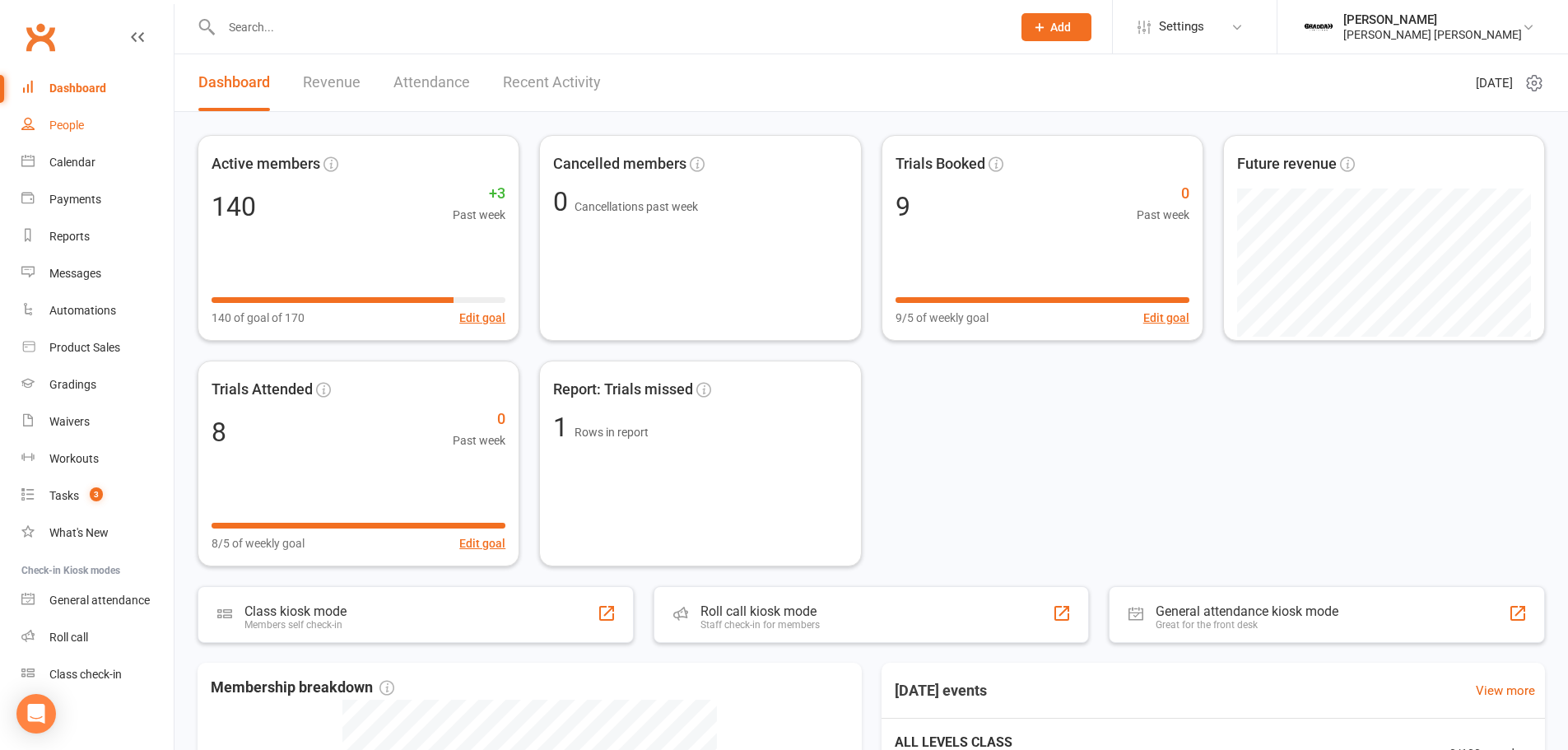
click at [43, 129] on link "People" at bounding box center [98, 126] width 152 height 37
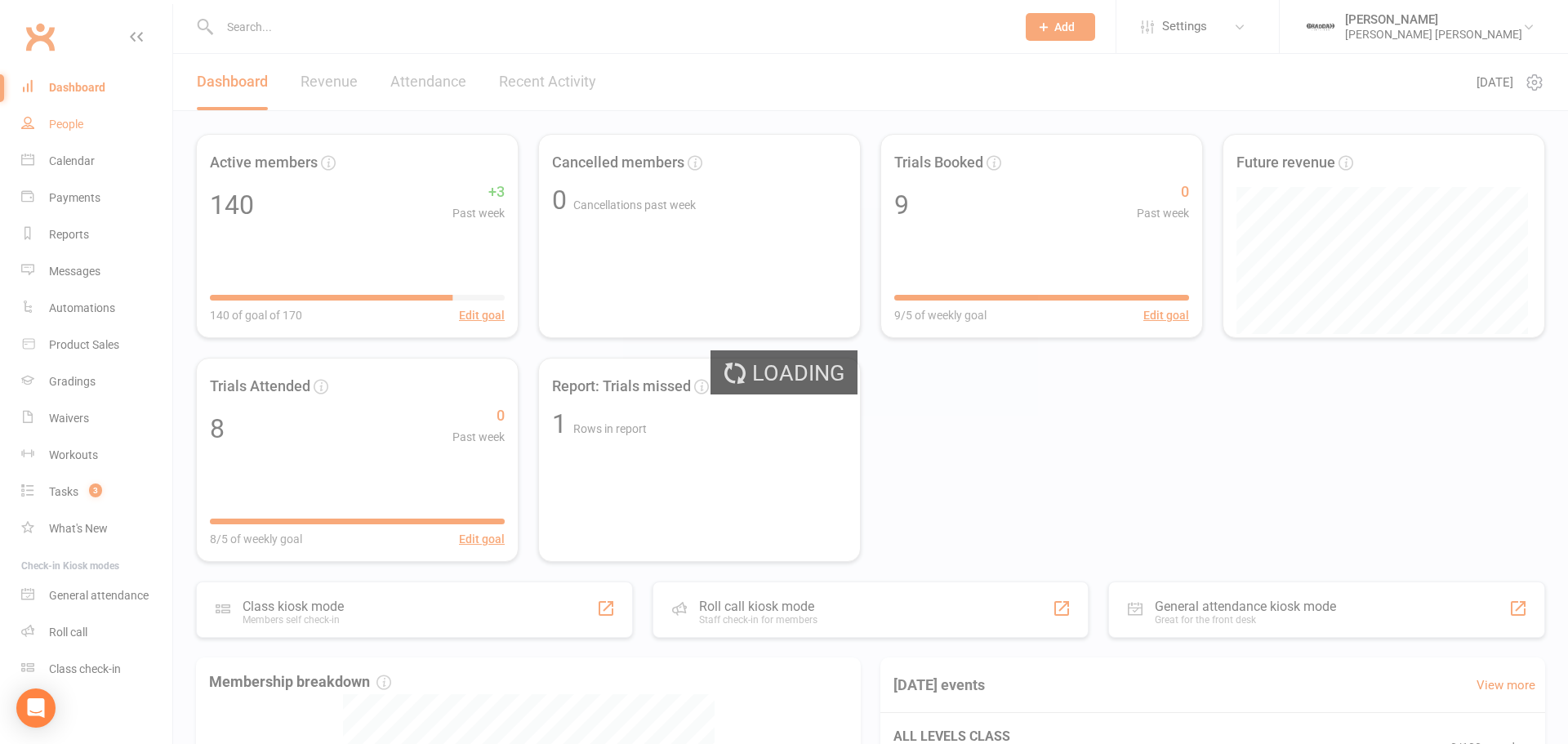
select select "100"
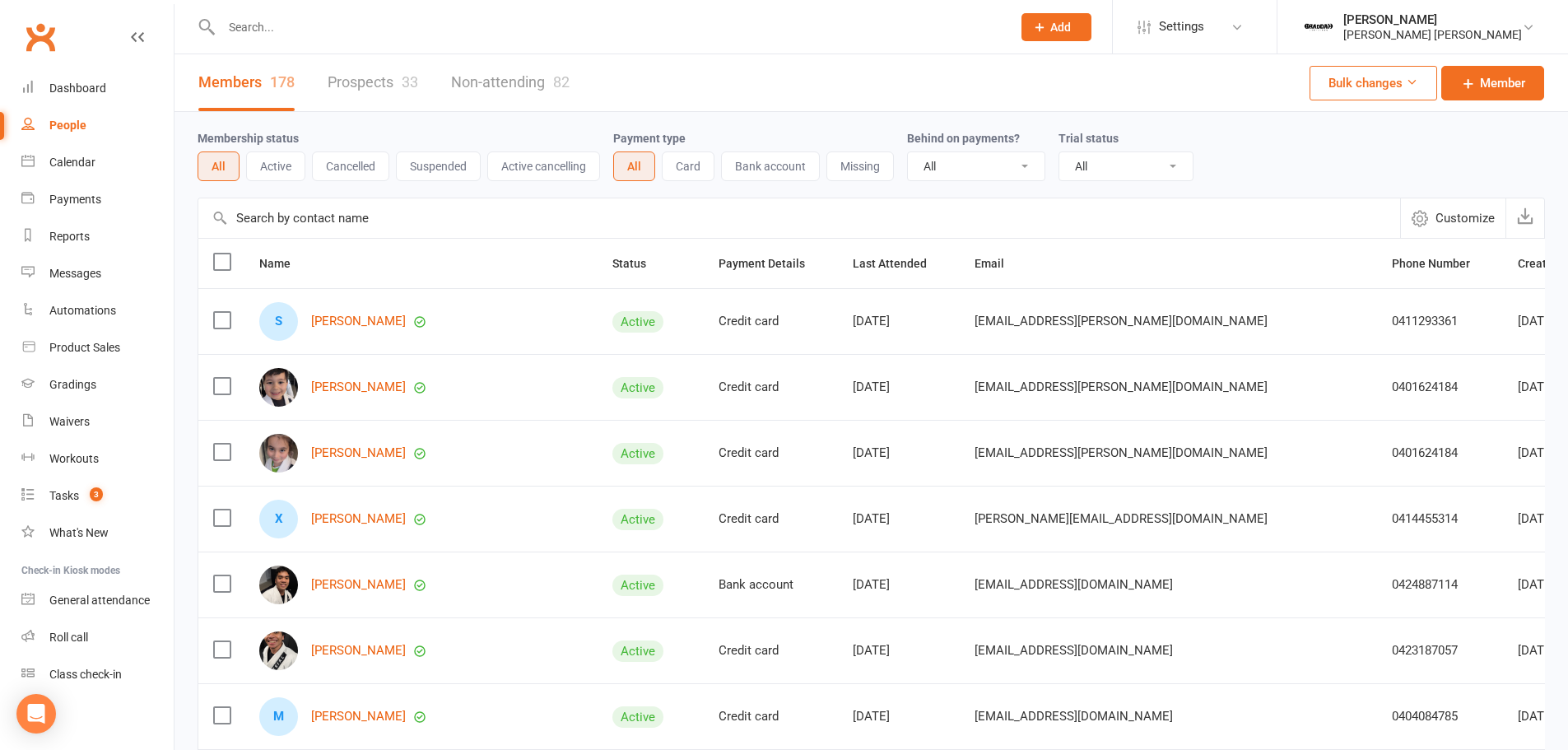
click at [378, 72] on link "Prospects 33" at bounding box center [372, 83] width 91 height 57
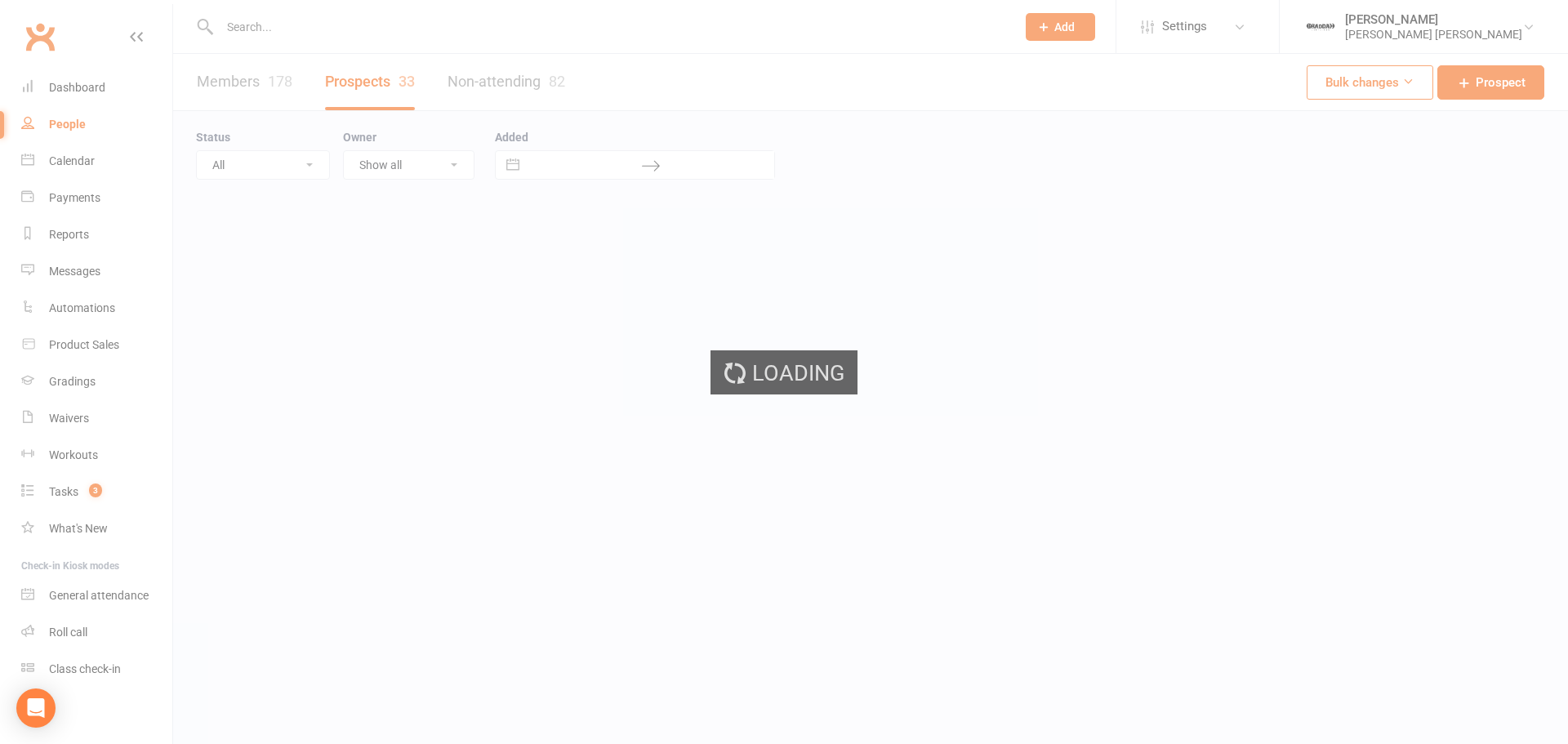
select select "100"
